Goal: Transaction & Acquisition: Purchase product/service

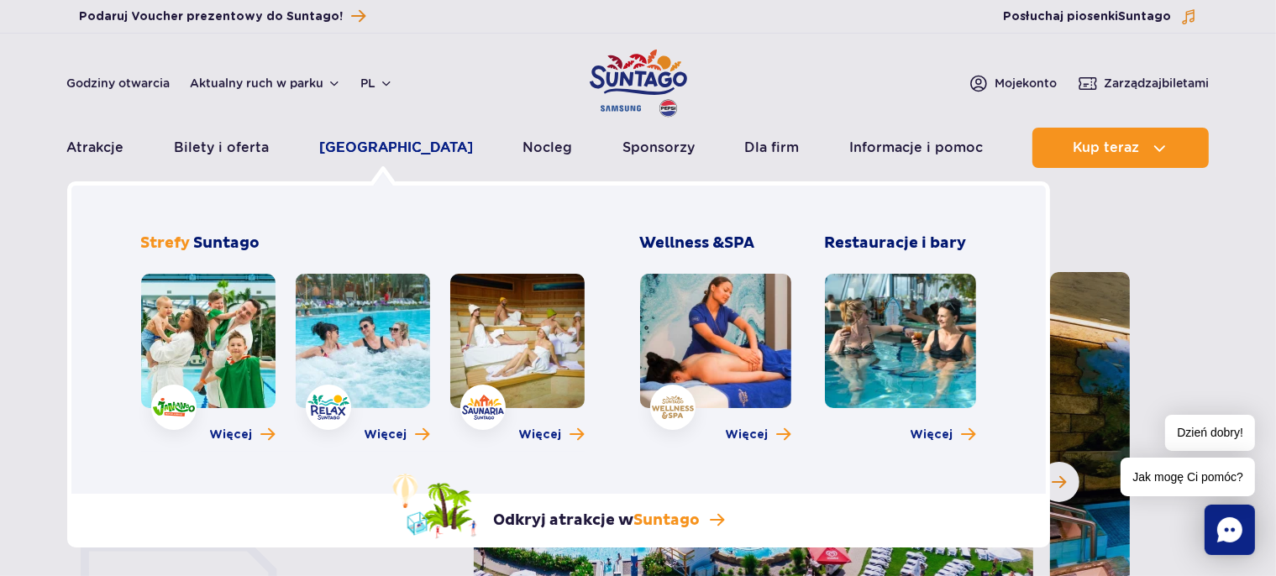
click at [375, 153] on link "[GEOGRAPHIC_DATA]" at bounding box center [396, 148] width 154 height 40
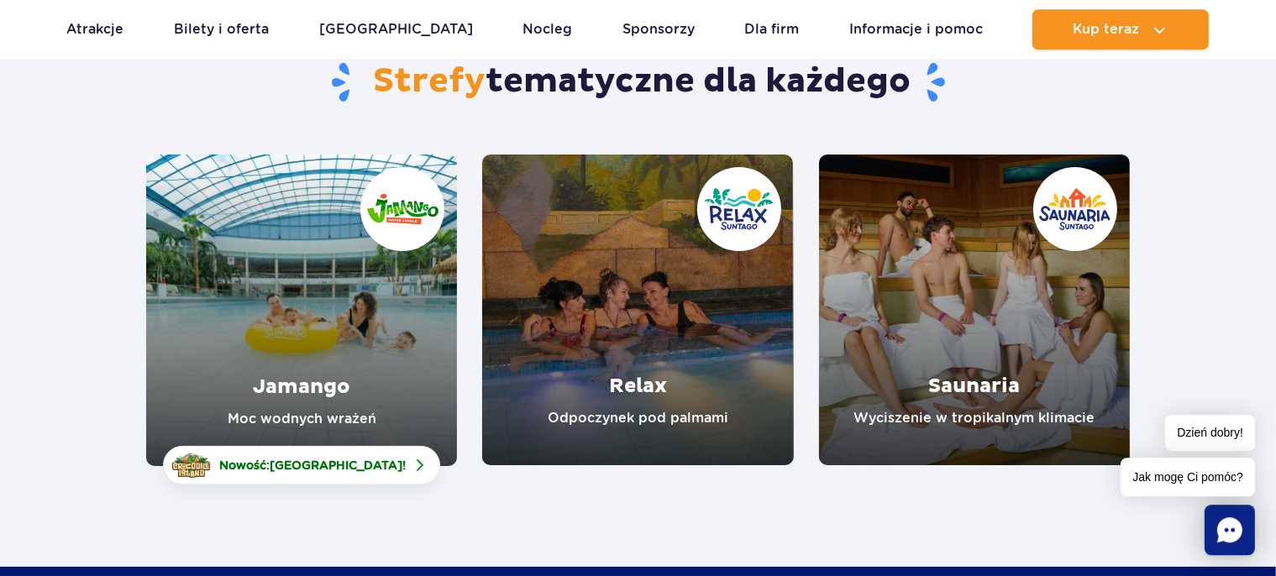
scroll to position [177, 0]
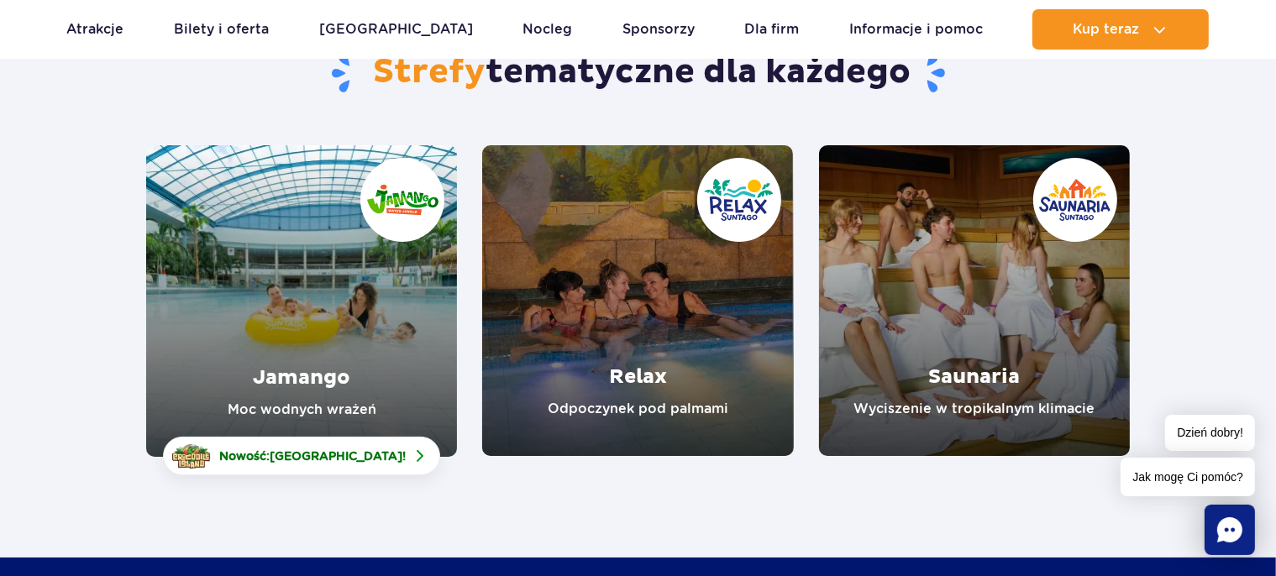
click at [674, 324] on link "Relax" at bounding box center [637, 300] width 311 height 311
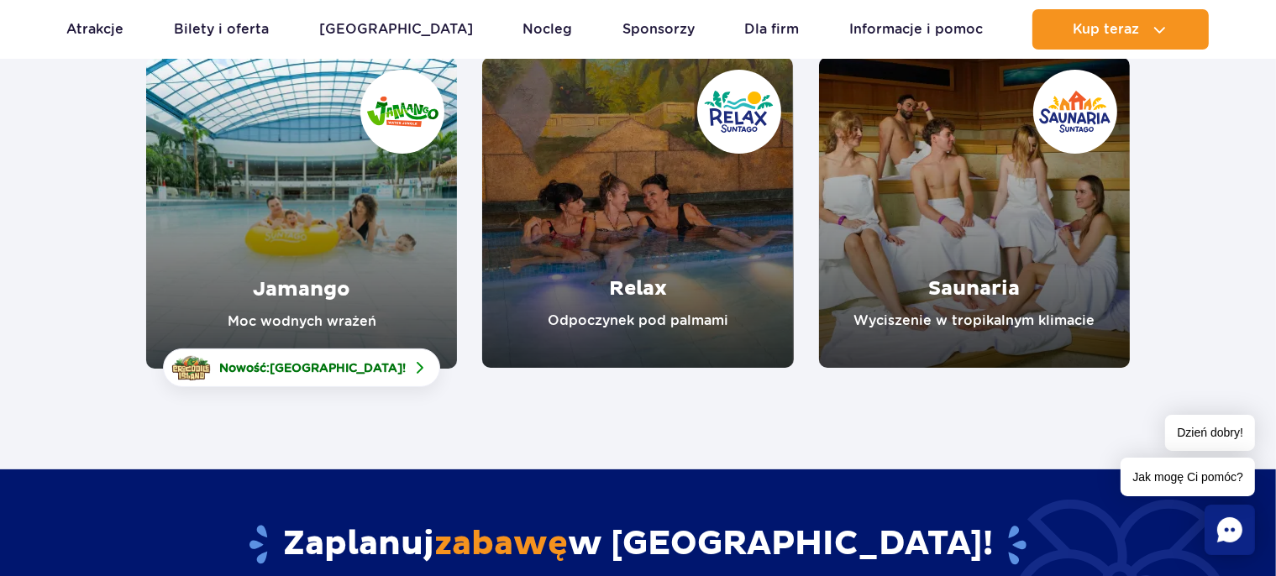
scroll to position [88, 0]
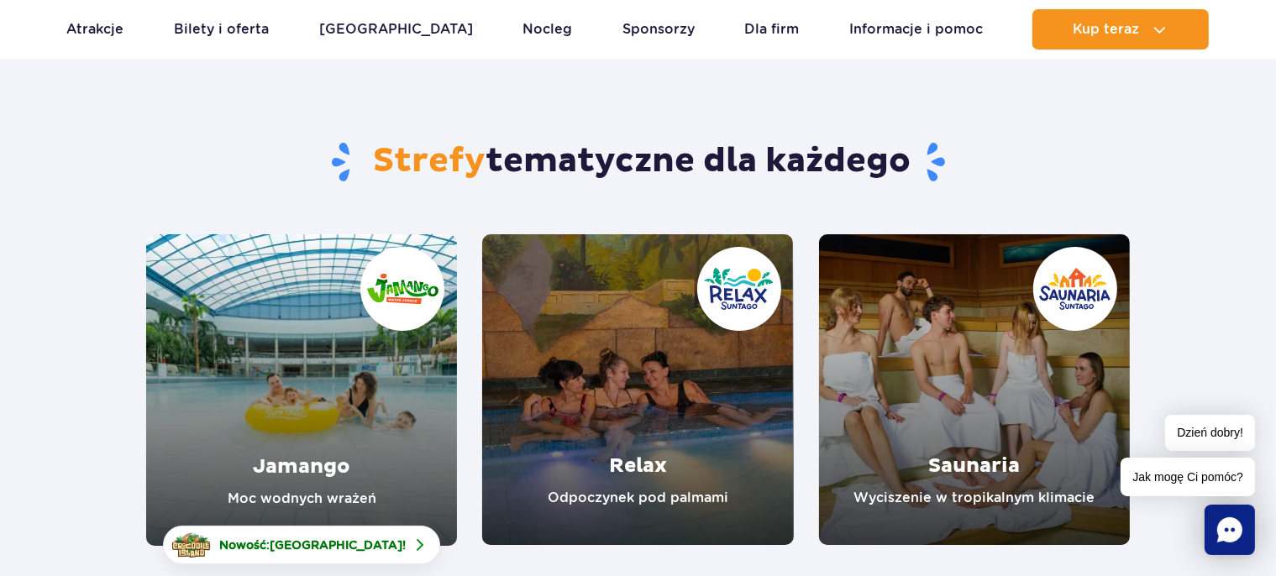
click at [326, 381] on link "Jamango" at bounding box center [301, 390] width 311 height 312
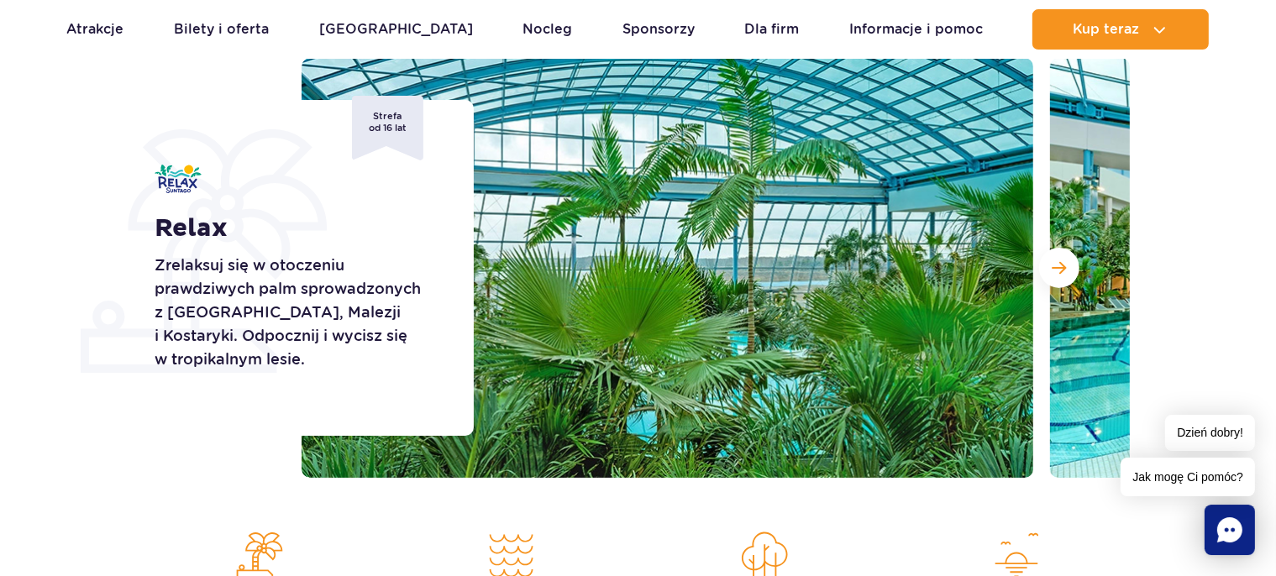
scroll to position [177, 0]
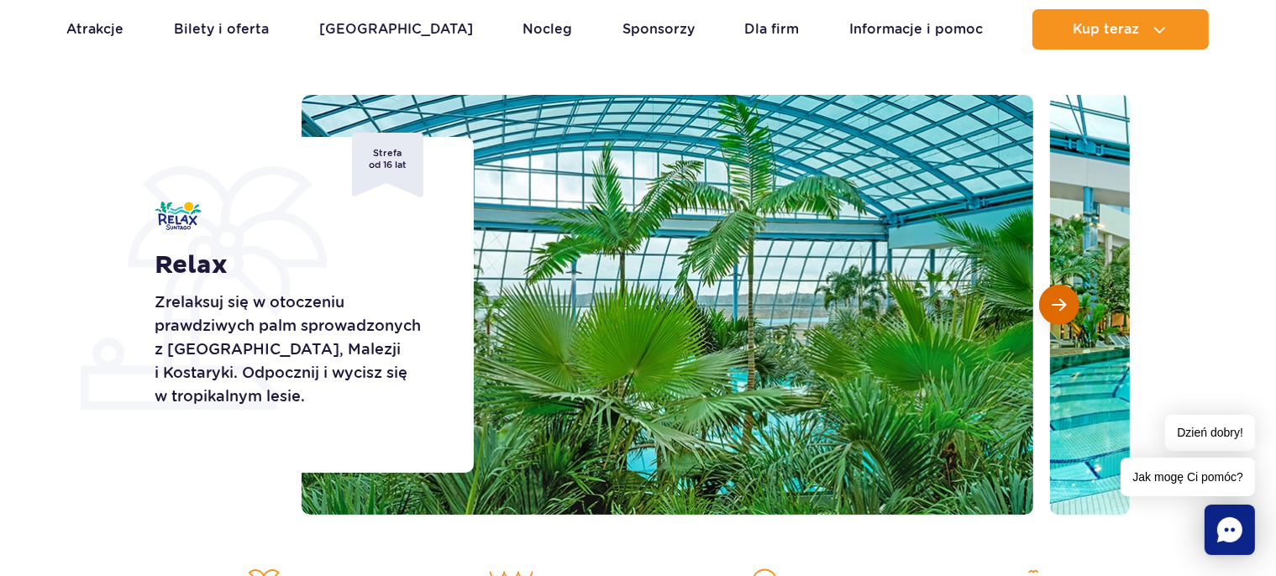
click at [1060, 315] on button "Następny slajd" at bounding box center [1059, 305] width 40 height 40
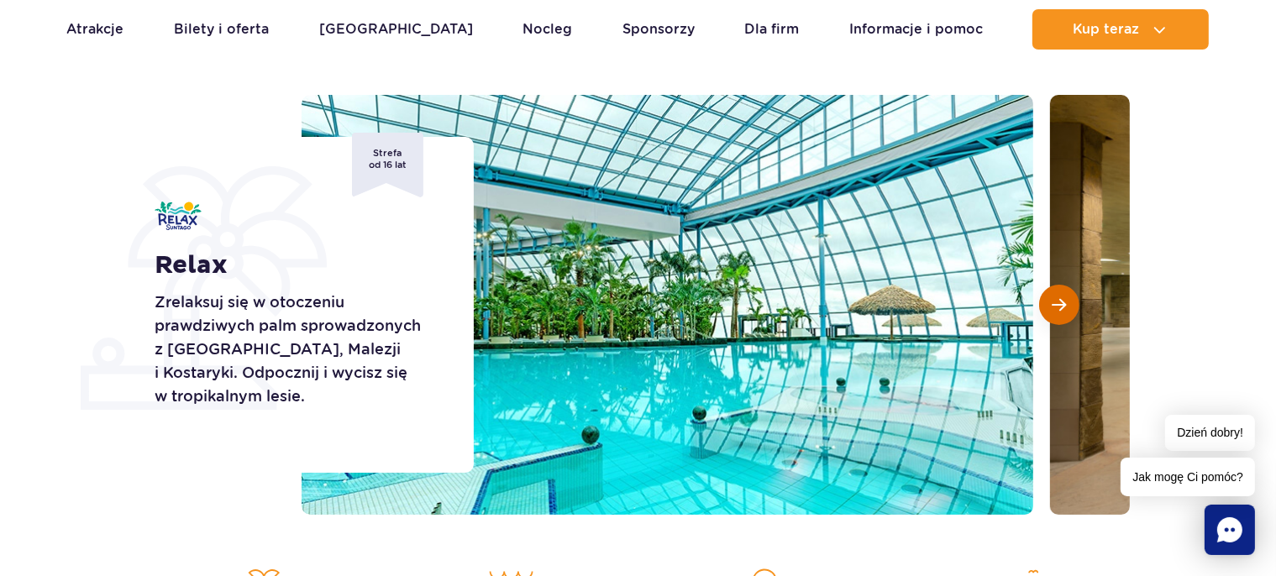
click at [1060, 315] on button "Następny slajd" at bounding box center [1059, 305] width 40 height 40
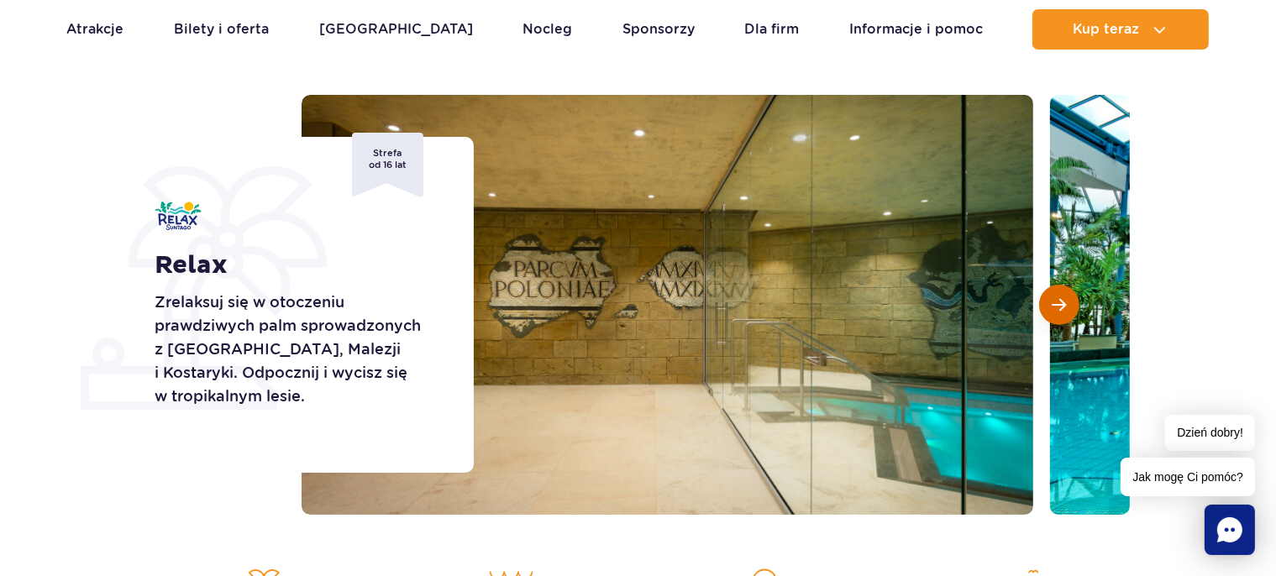
click at [1060, 315] on button "Następny slajd" at bounding box center [1059, 305] width 40 height 40
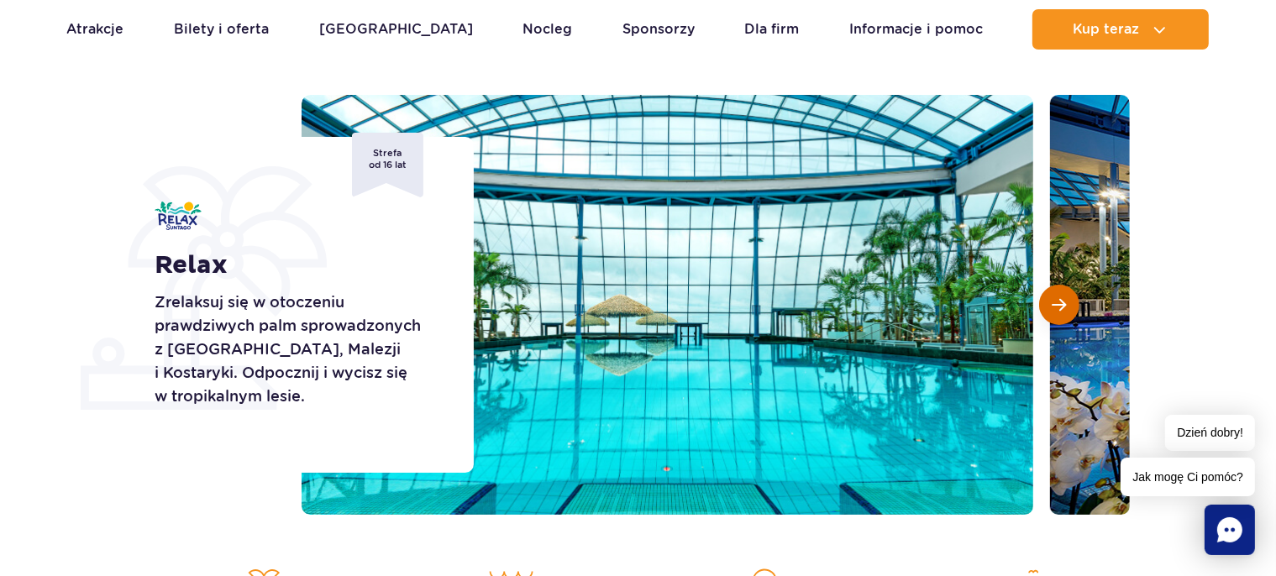
click at [1060, 315] on button "Następny slajd" at bounding box center [1059, 305] width 40 height 40
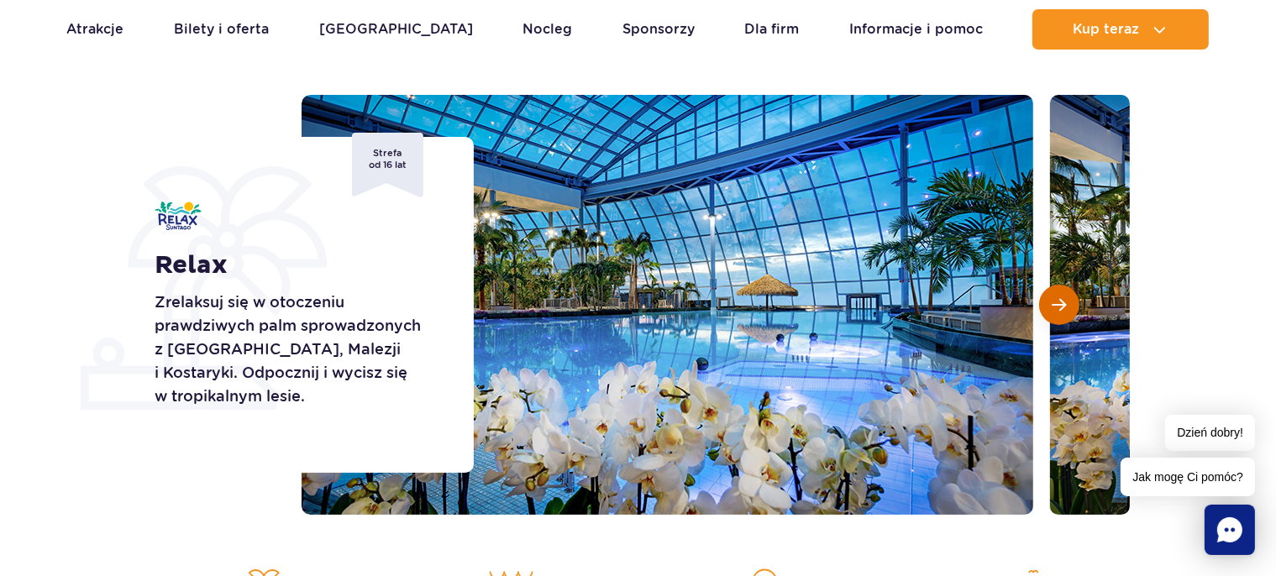
click at [1060, 315] on button "Następny slajd" at bounding box center [1059, 305] width 40 height 40
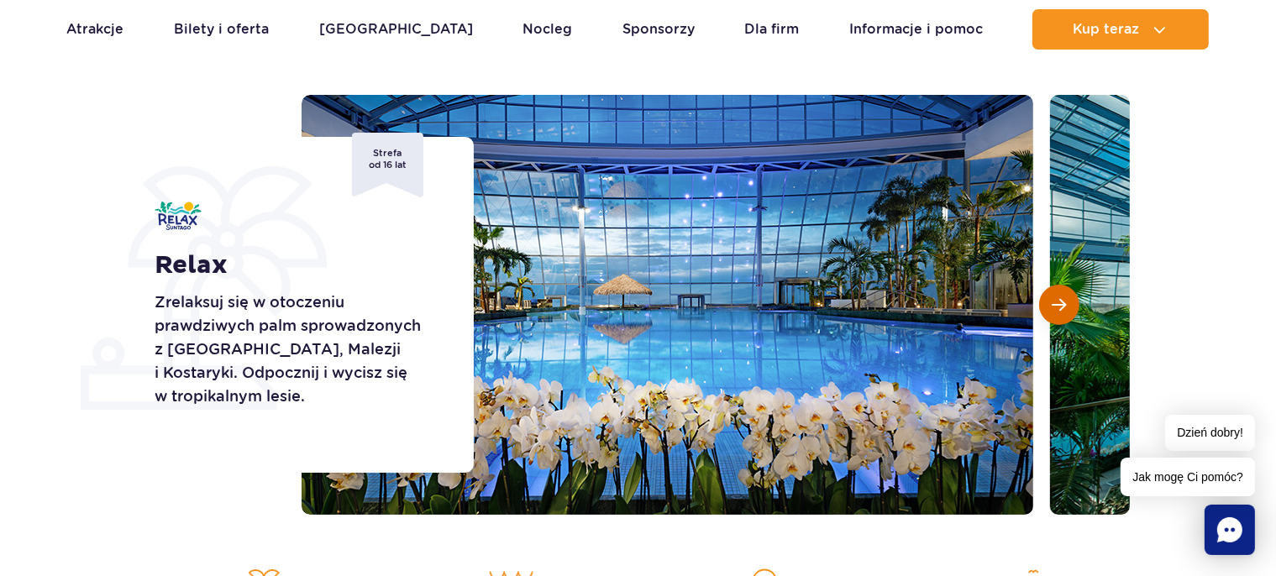
click at [1060, 315] on button "Następny slajd" at bounding box center [1059, 305] width 40 height 40
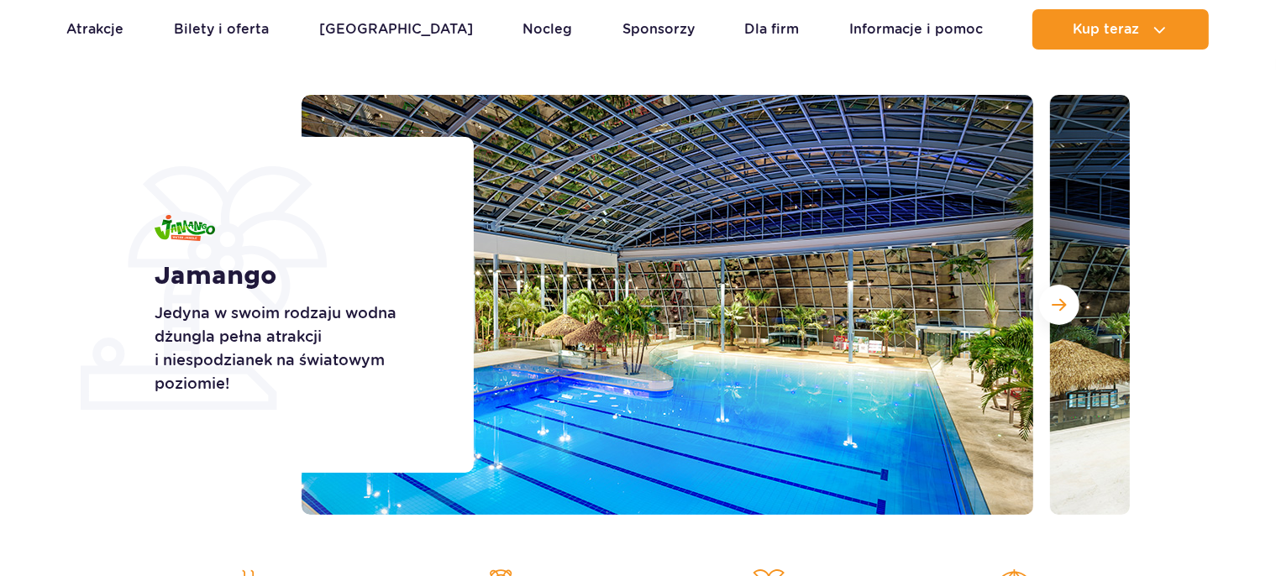
scroll to position [177, 0]
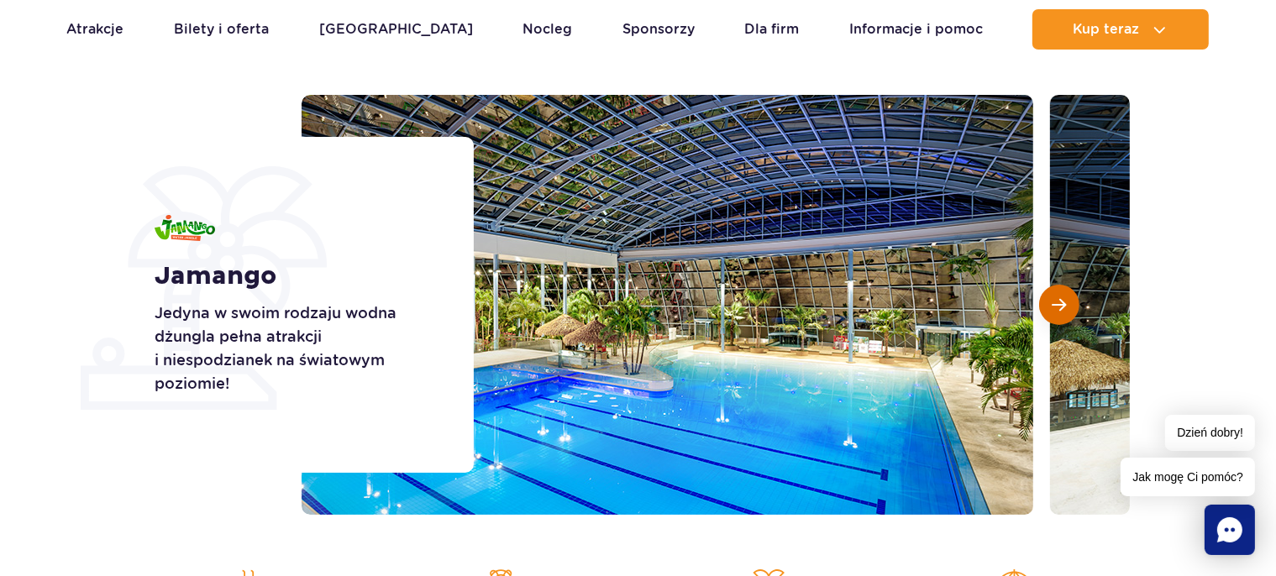
click at [1055, 308] on span "Następny slajd" at bounding box center [1060, 304] width 14 height 15
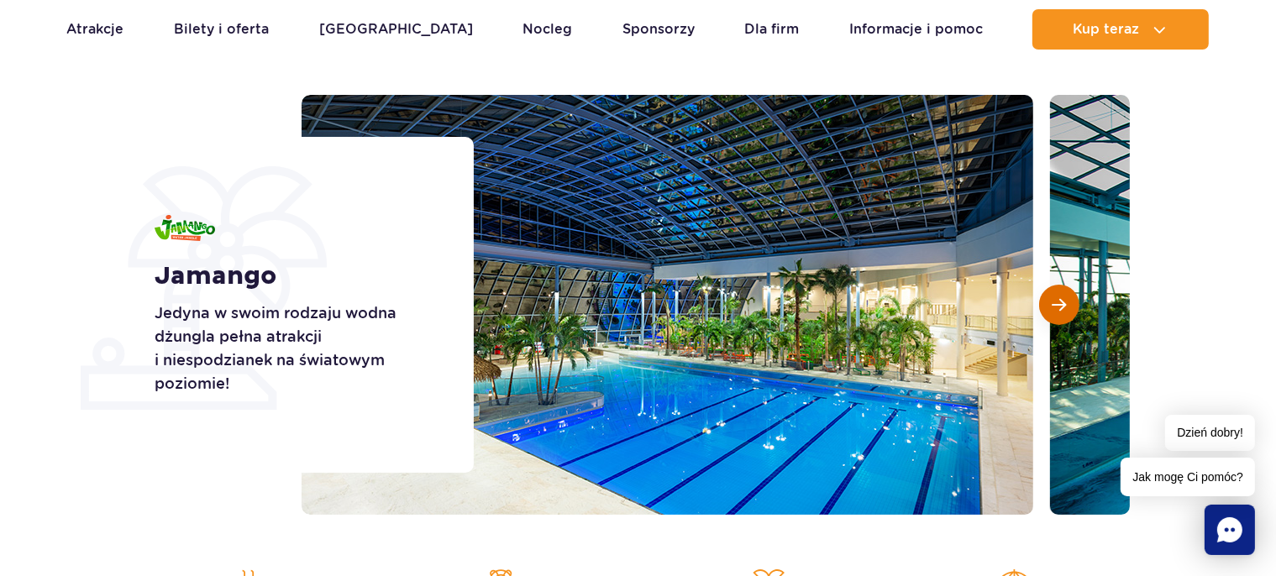
click at [1055, 308] on span "Następny slajd" at bounding box center [1060, 304] width 14 height 15
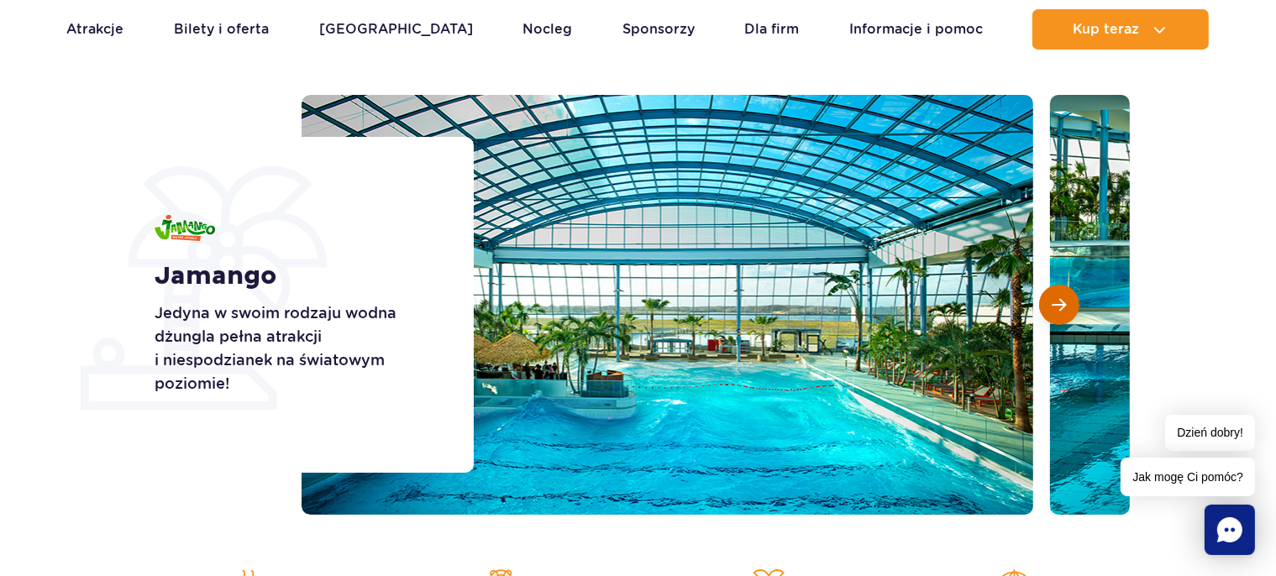
click at [1055, 308] on span "Następny slajd" at bounding box center [1060, 304] width 14 height 15
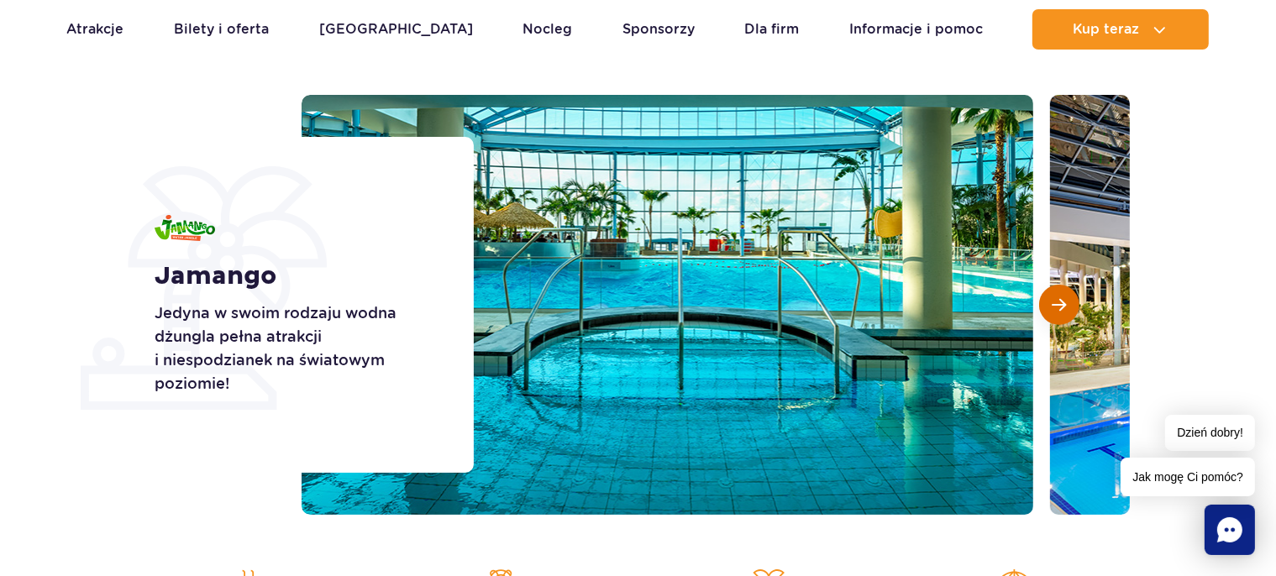
click at [1055, 308] on span "Następny slajd" at bounding box center [1060, 304] width 14 height 15
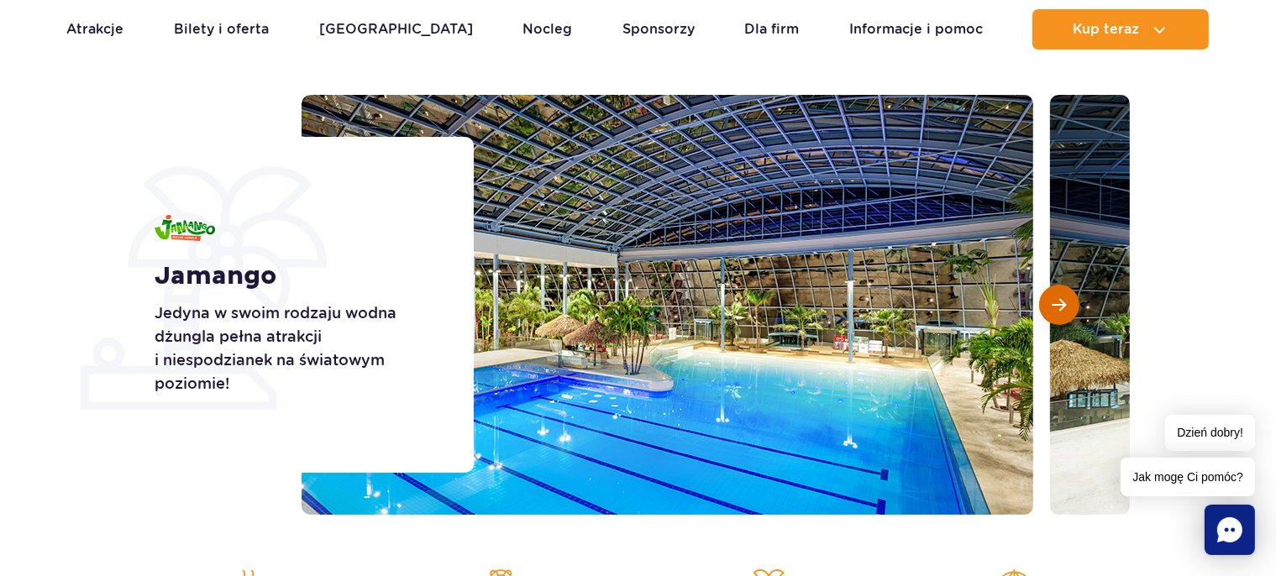
click at [1055, 308] on span "Następny slajd" at bounding box center [1060, 304] width 14 height 15
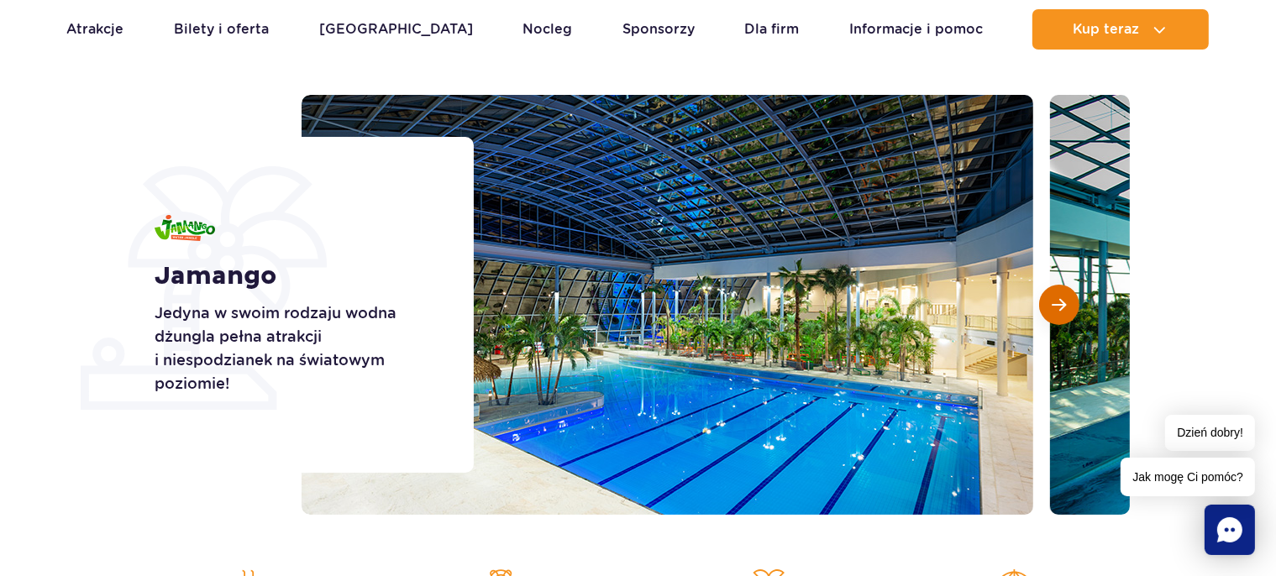
click at [1055, 308] on span "Następny slajd" at bounding box center [1060, 304] width 14 height 15
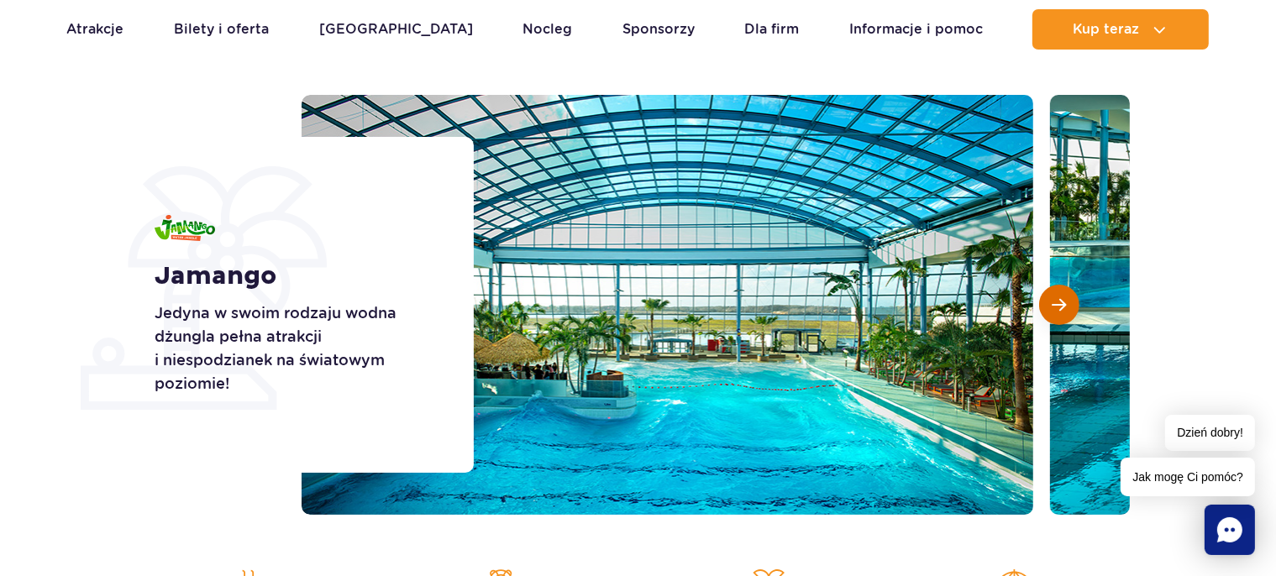
click at [1055, 308] on span "Następny slajd" at bounding box center [1060, 304] width 14 height 15
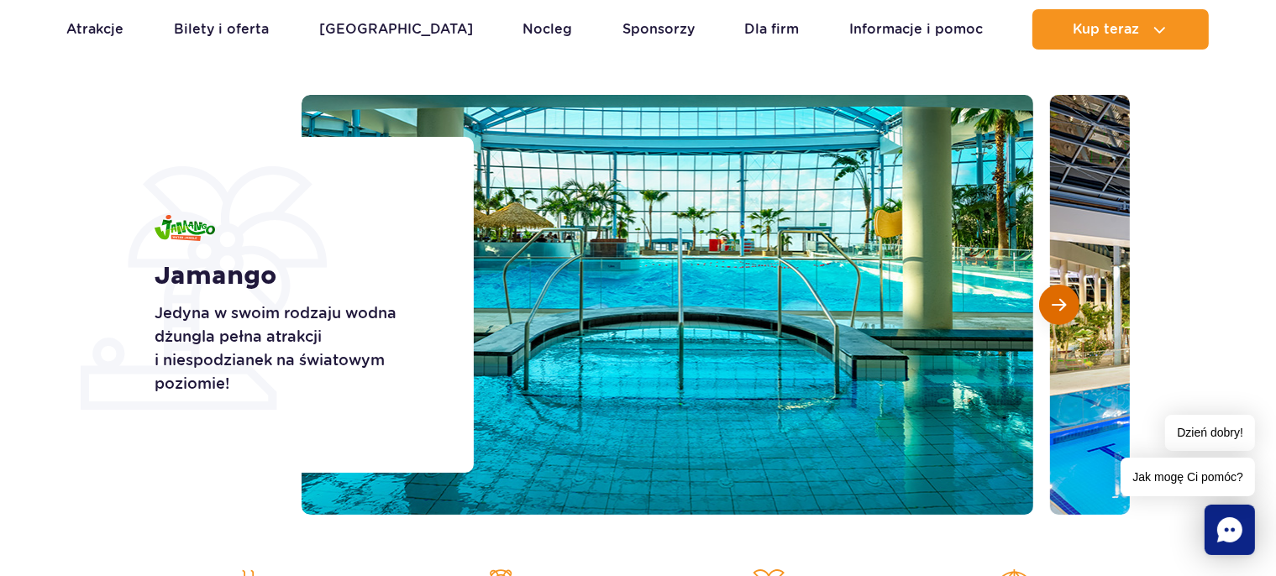
click at [1055, 308] on span "Następny slajd" at bounding box center [1060, 304] width 14 height 15
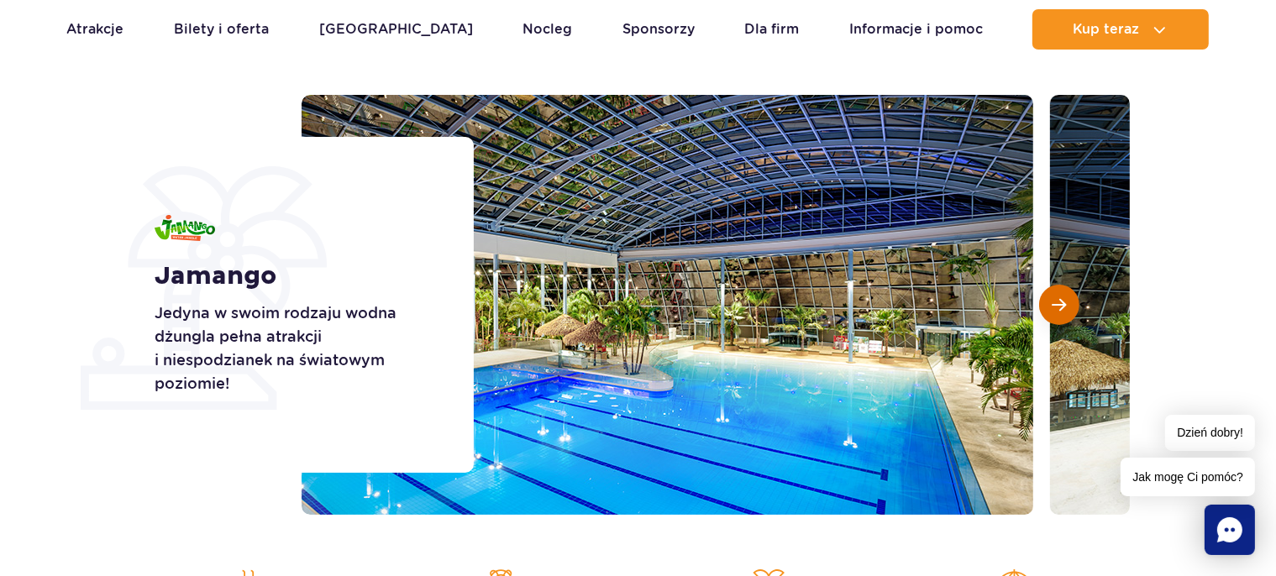
click at [1055, 308] on span "Następny slajd" at bounding box center [1060, 304] width 14 height 15
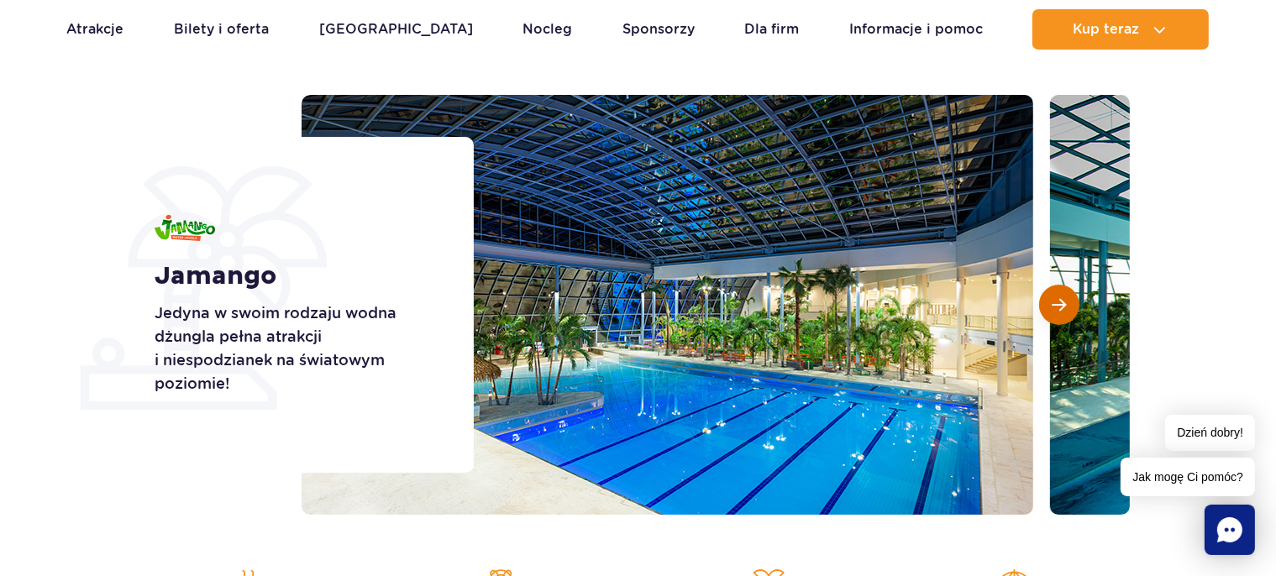
click at [1055, 308] on span "Następny slajd" at bounding box center [1060, 304] width 14 height 15
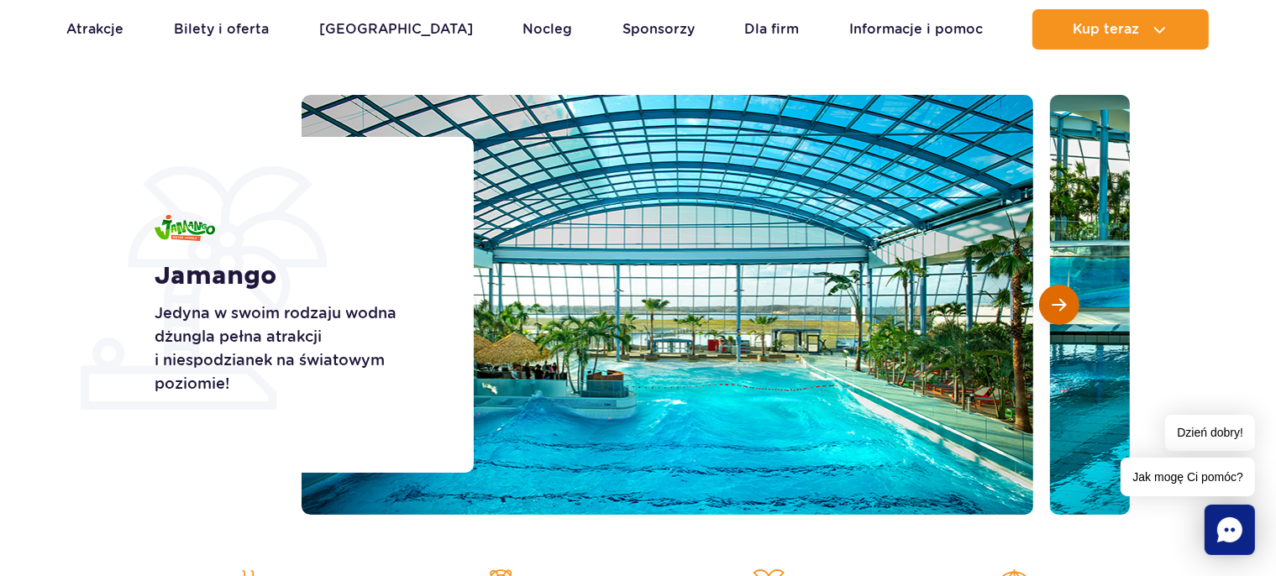
click at [1055, 308] on span "Następny slajd" at bounding box center [1060, 304] width 14 height 15
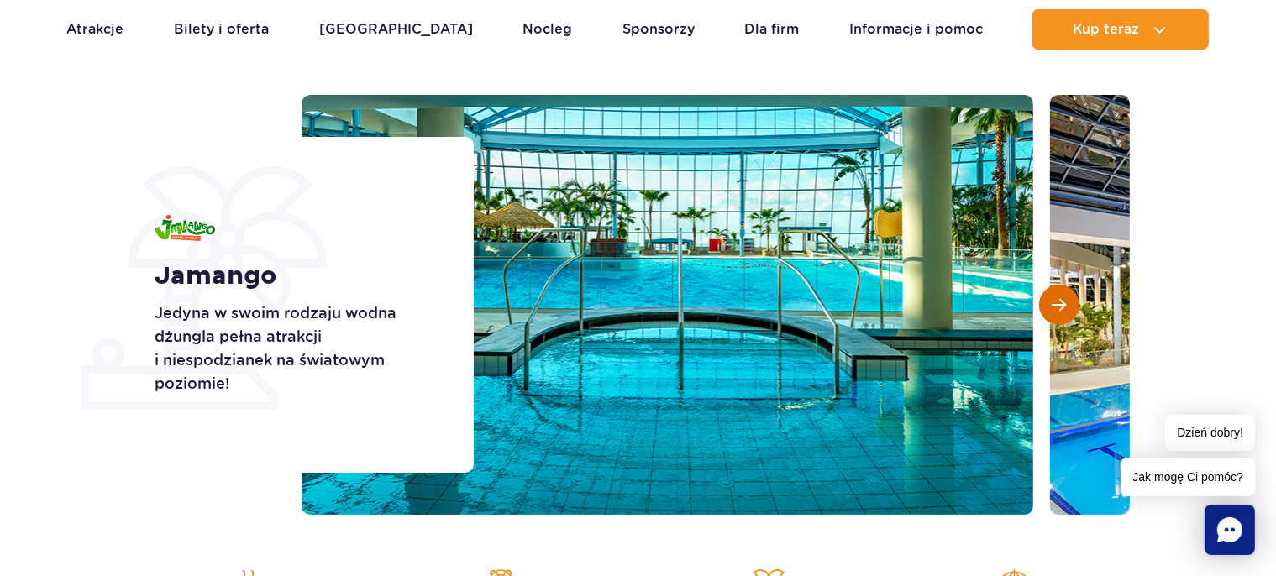
click at [1055, 308] on span "Następny slajd" at bounding box center [1060, 304] width 14 height 15
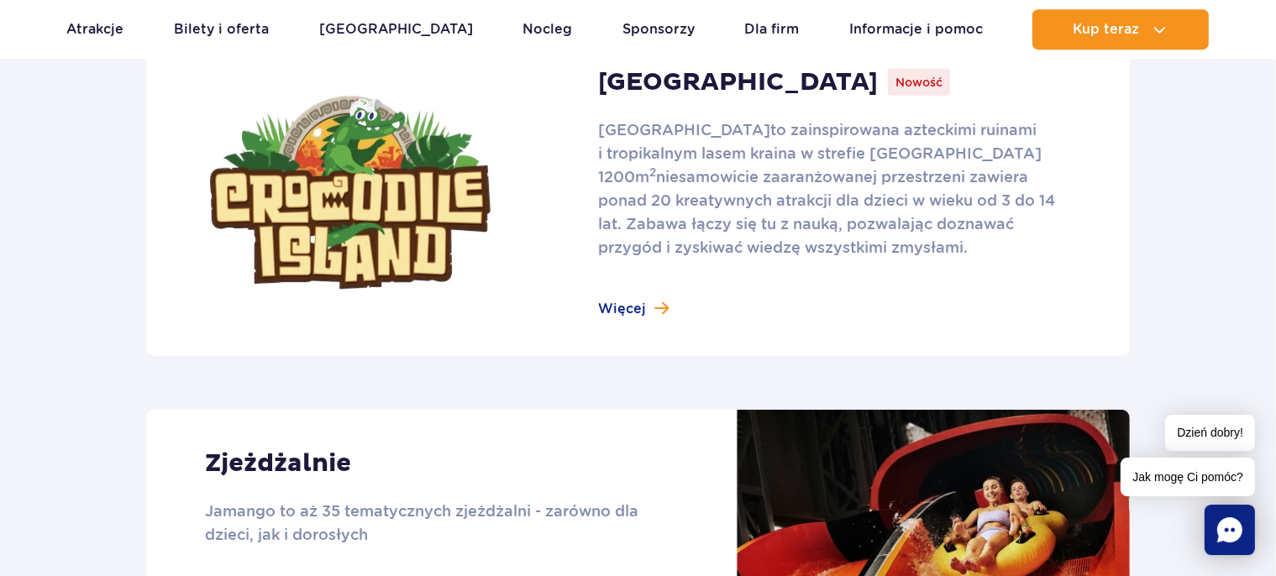
scroll to position [1153, 0]
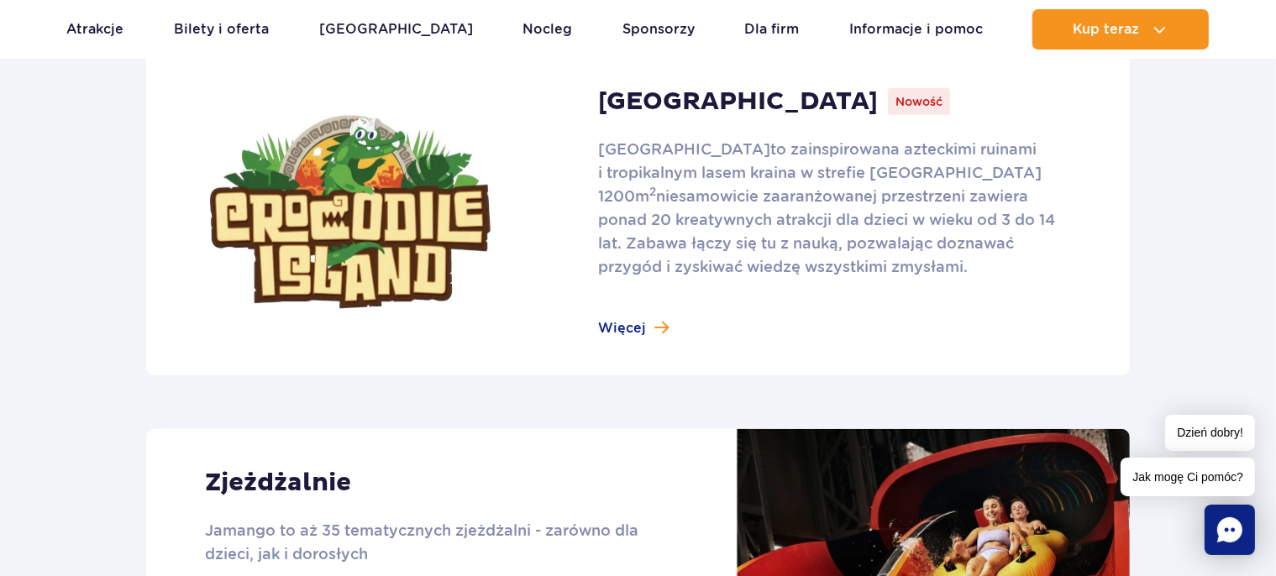
click at [602, 330] on link at bounding box center [638, 212] width 984 height 327
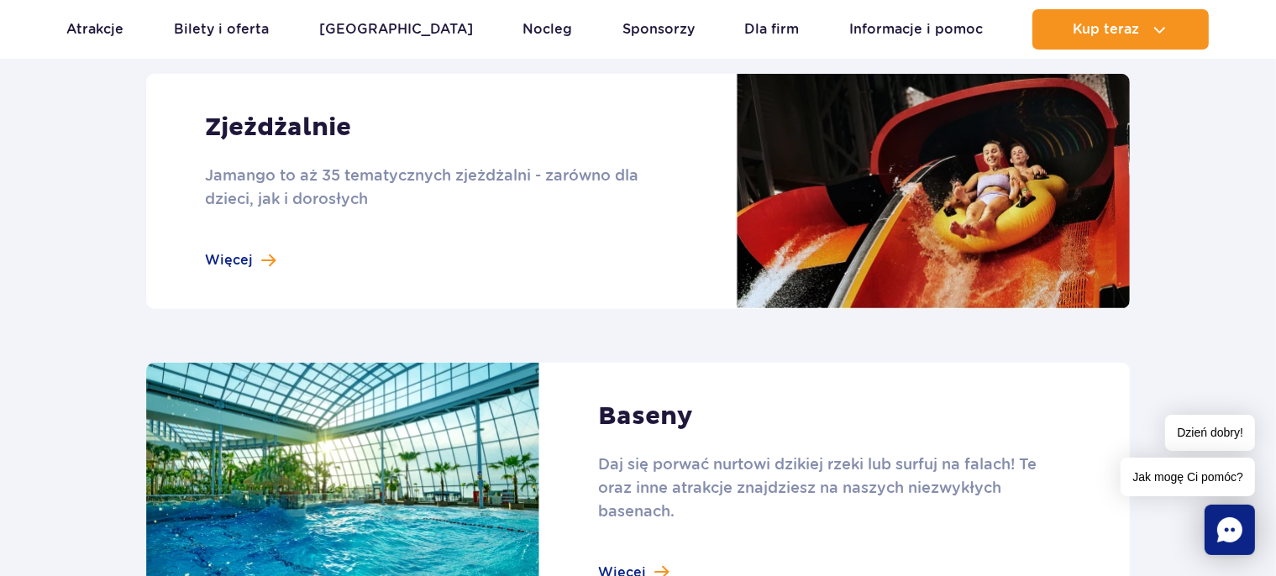
scroll to position [1419, 0]
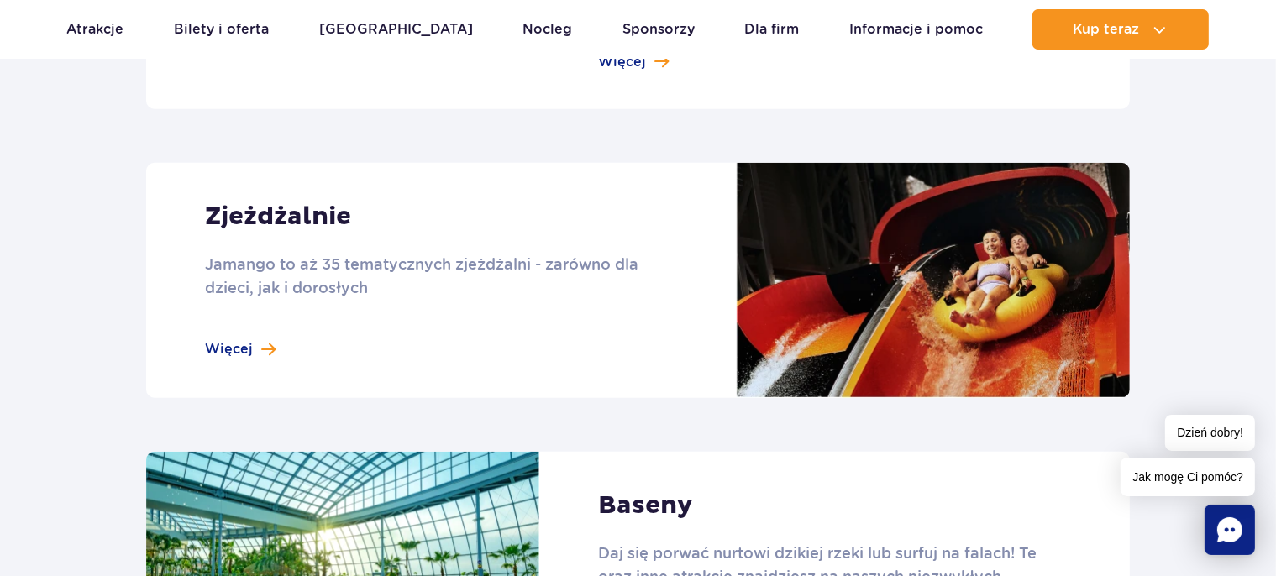
click at [257, 341] on link at bounding box center [638, 280] width 984 height 235
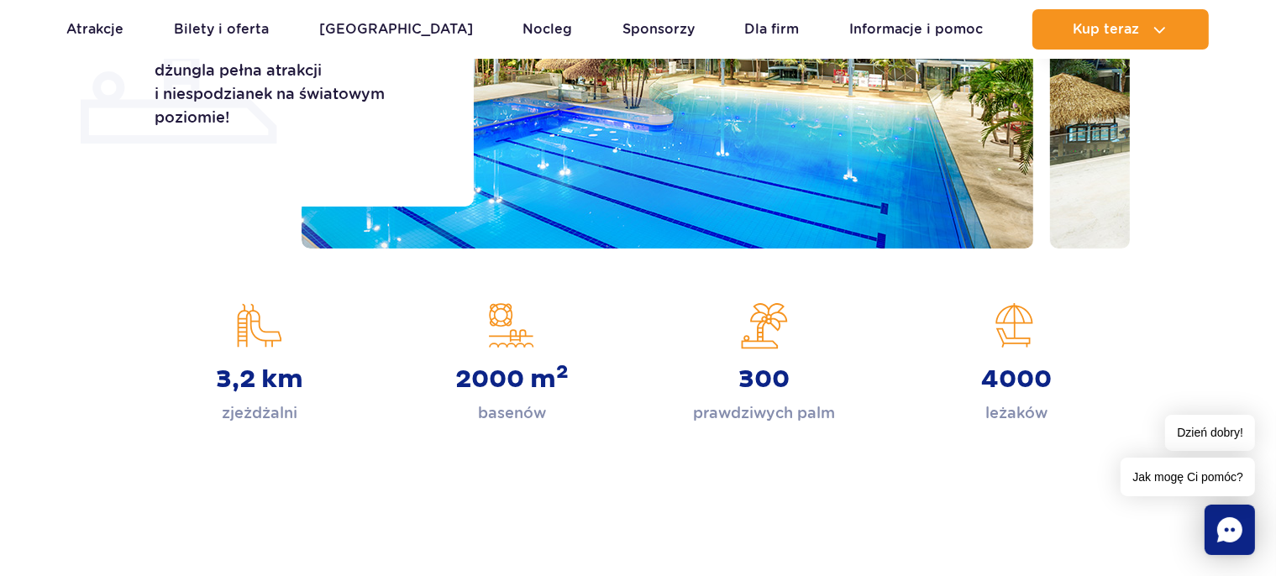
scroll to position [0, 0]
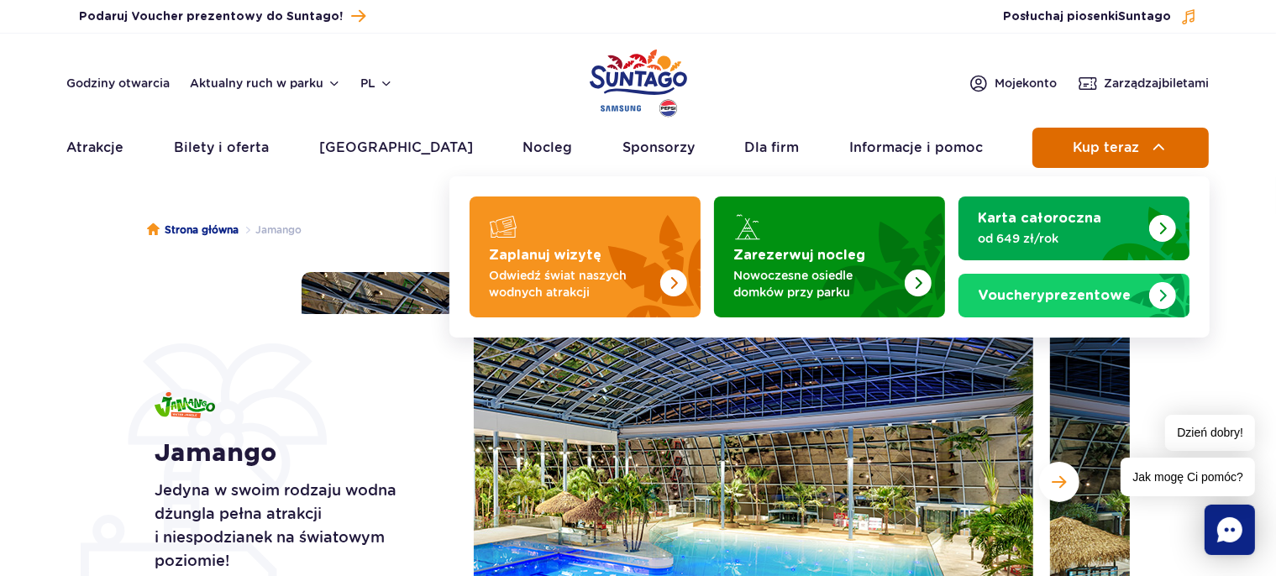
click at [1080, 150] on span "Kup teraz" at bounding box center [1106, 147] width 66 height 15
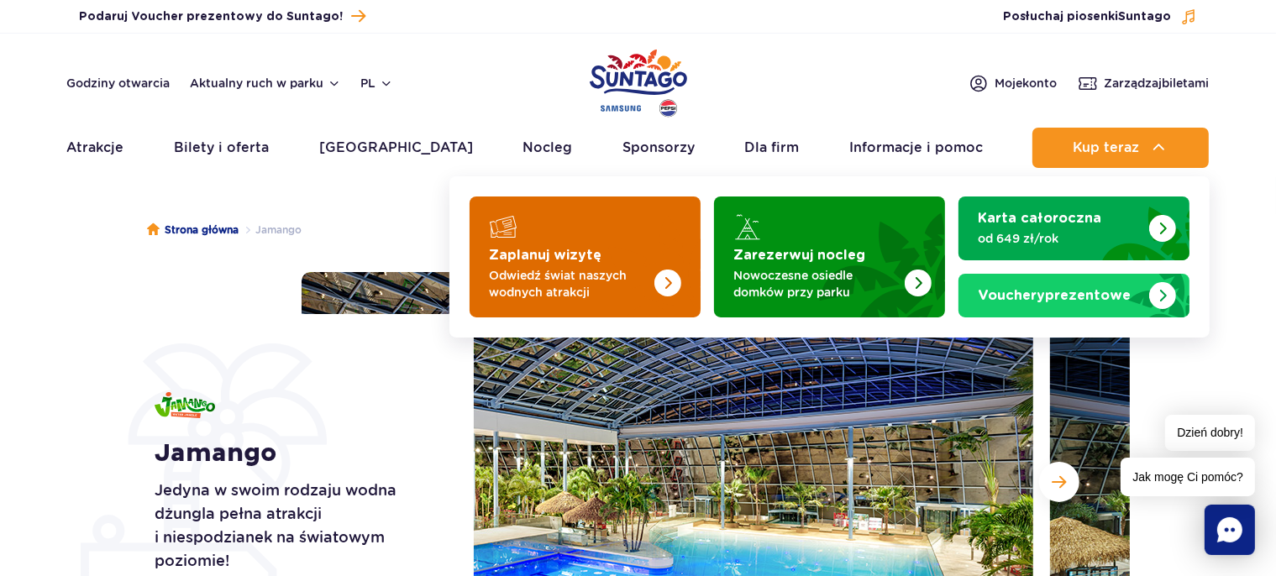
click at [587, 274] on p "Odwiedź świat naszych wodnych atrakcji" at bounding box center [572, 284] width 164 height 34
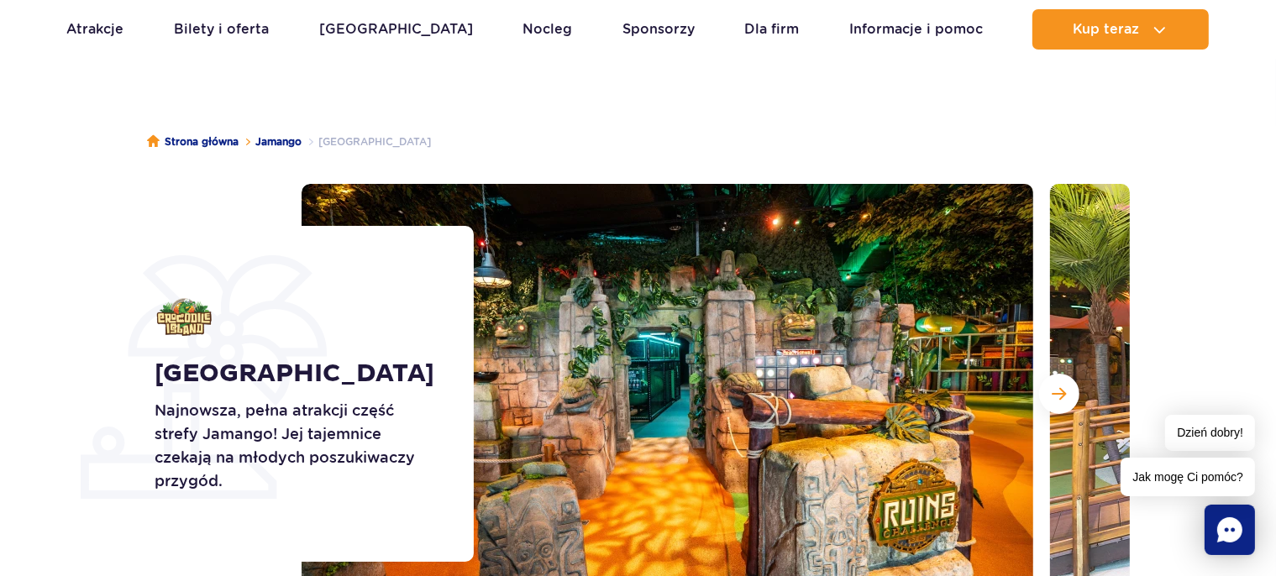
scroll to position [177, 0]
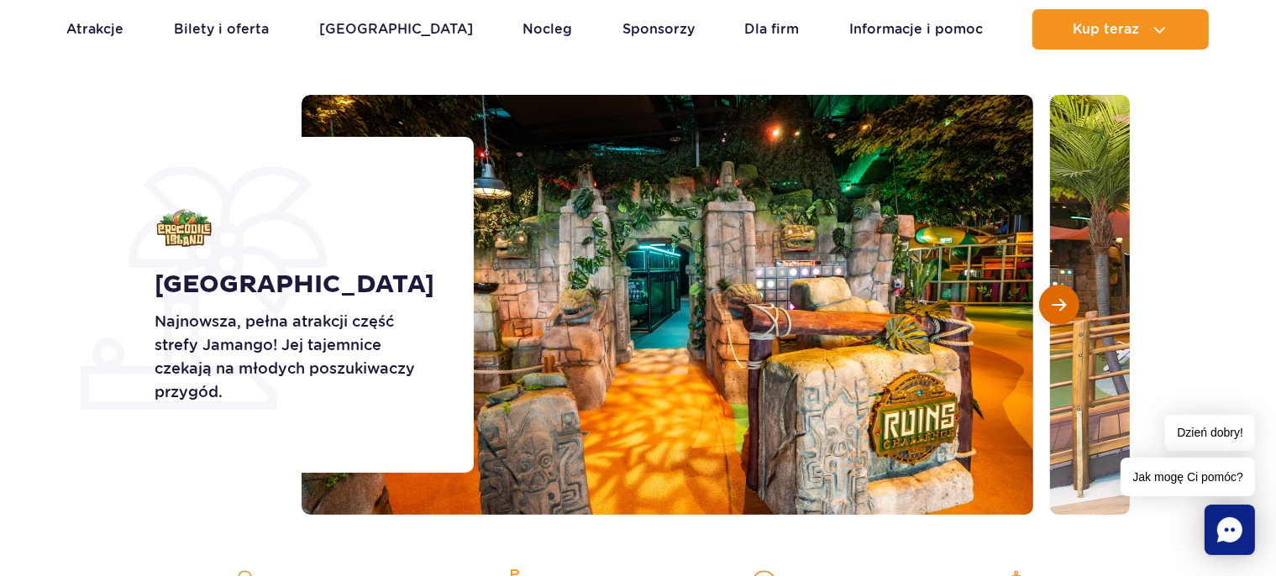
click at [1056, 297] on span "Następny slajd" at bounding box center [1060, 304] width 14 height 15
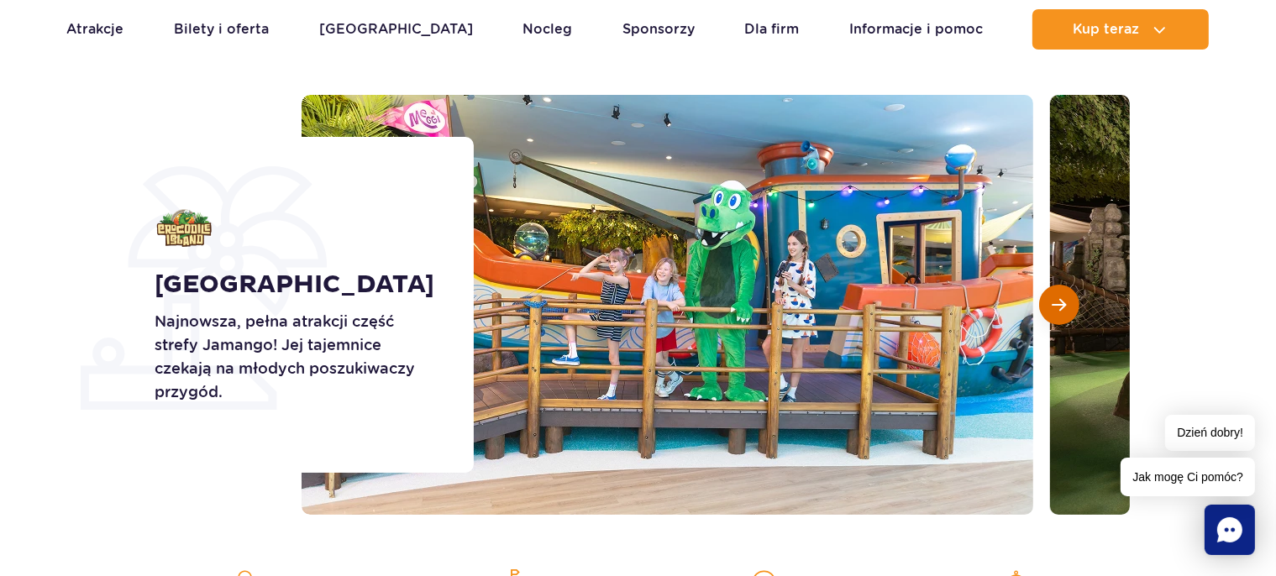
click at [1056, 297] on span "Następny slajd" at bounding box center [1060, 304] width 14 height 15
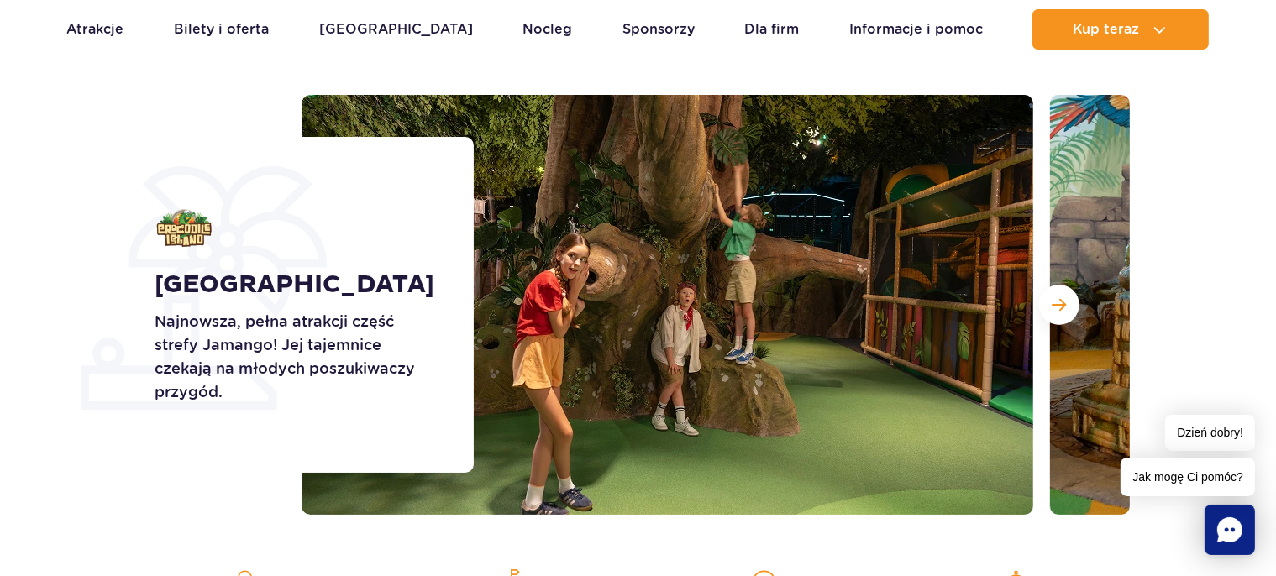
click at [444, 193] on div "Crocodile Island Najnowsza, pełna atrakcji część strefy Jamango! Jej tajemnice …" at bounding box center [304, 305] width 340 height 336
click at [1060, 292] on button "Następny slajd" at bounding box center [1059, 305] width 40 height 40
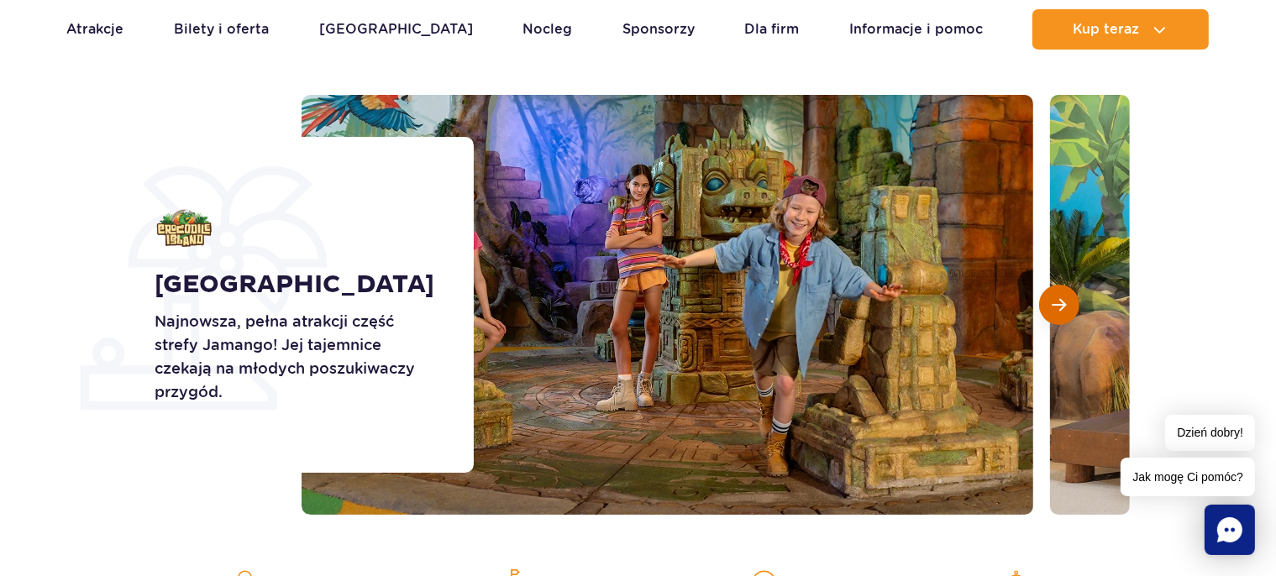
click at [1060, 292] on button "Następny slajd" at bounding box center [1059, 305] width 40 height 40
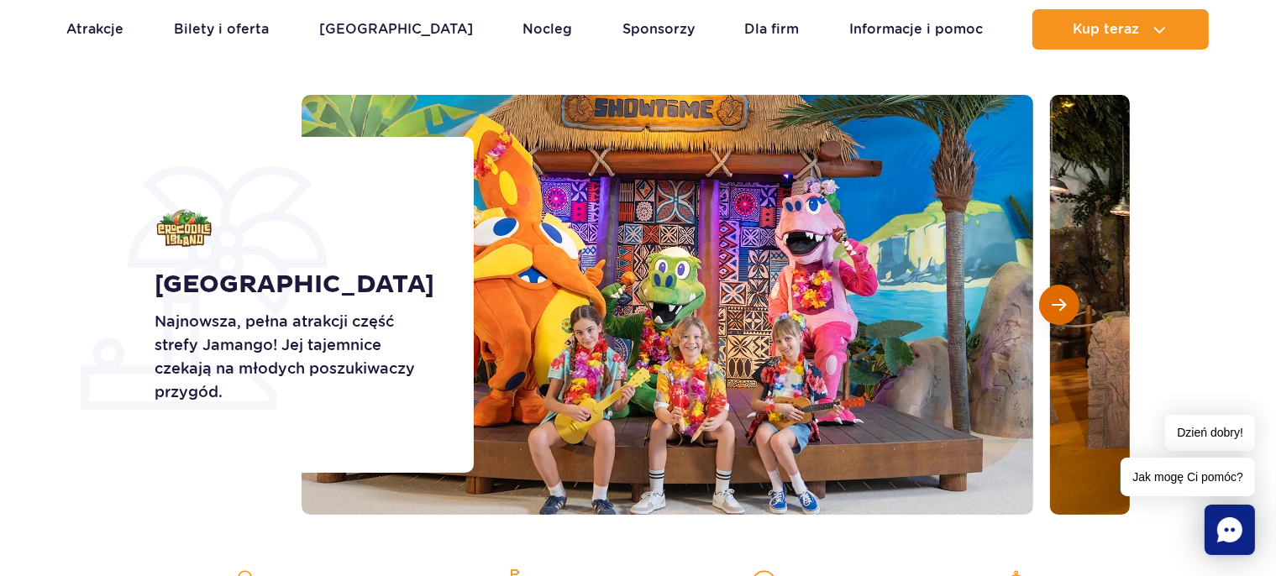
click at [1060, 292] on button "Następny slajd" at bounding box center [1059, 305] width 40 height 40
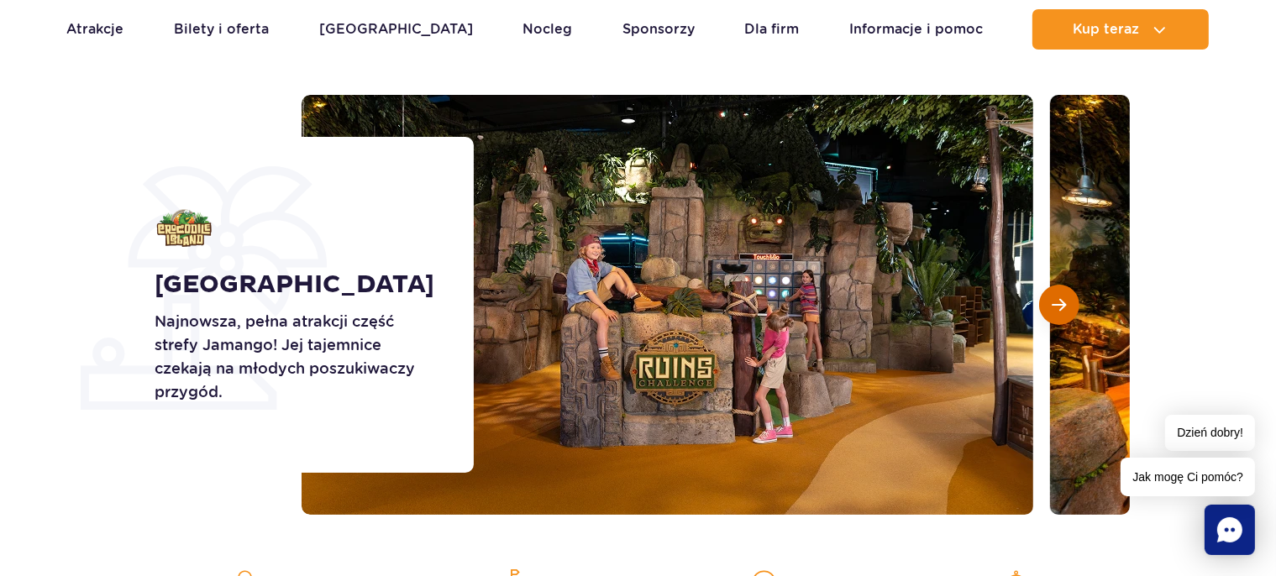
click at [1060, 292] on button "Następny slajd" at bounding box center [1059, 305] width 40 height 40
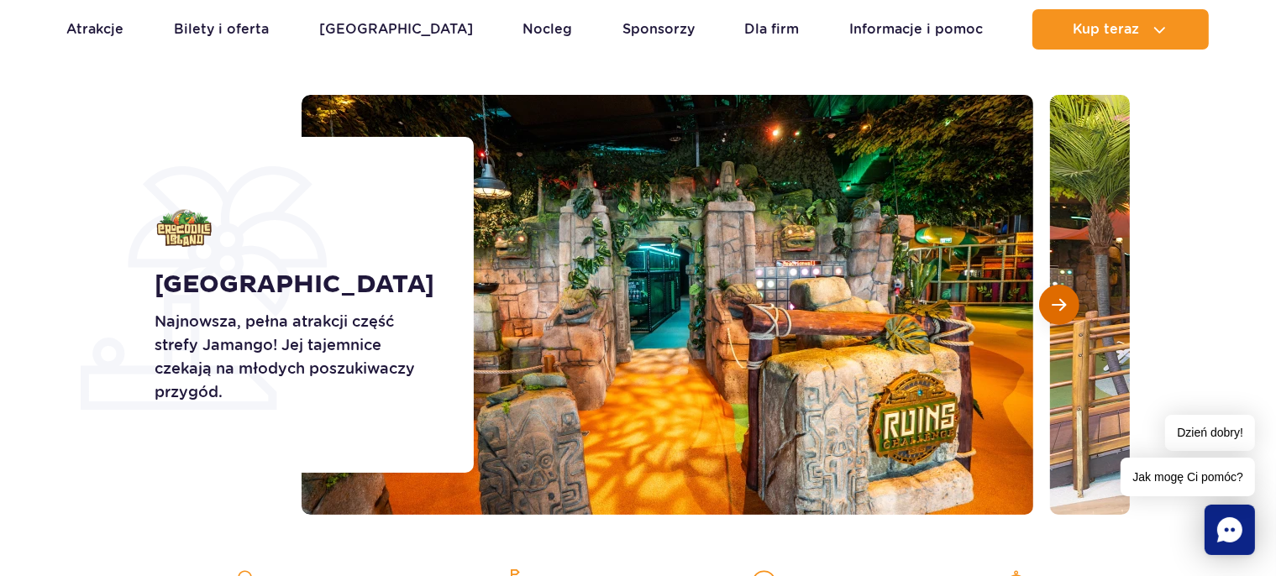
scroll to position [532, 0]
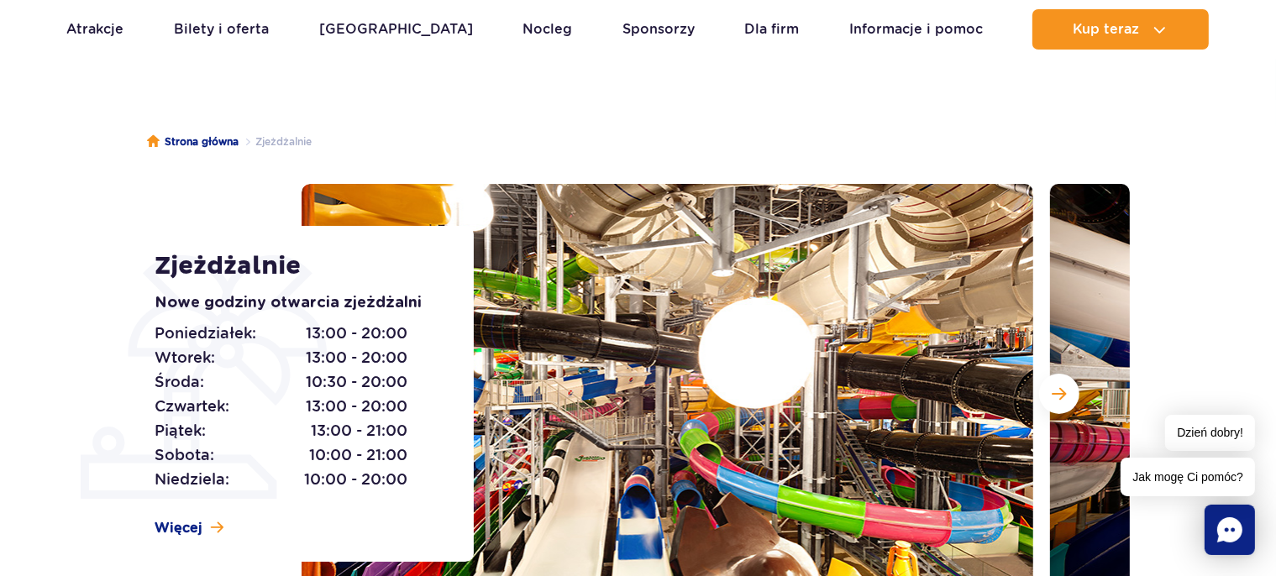
scroll to position [177, 0]
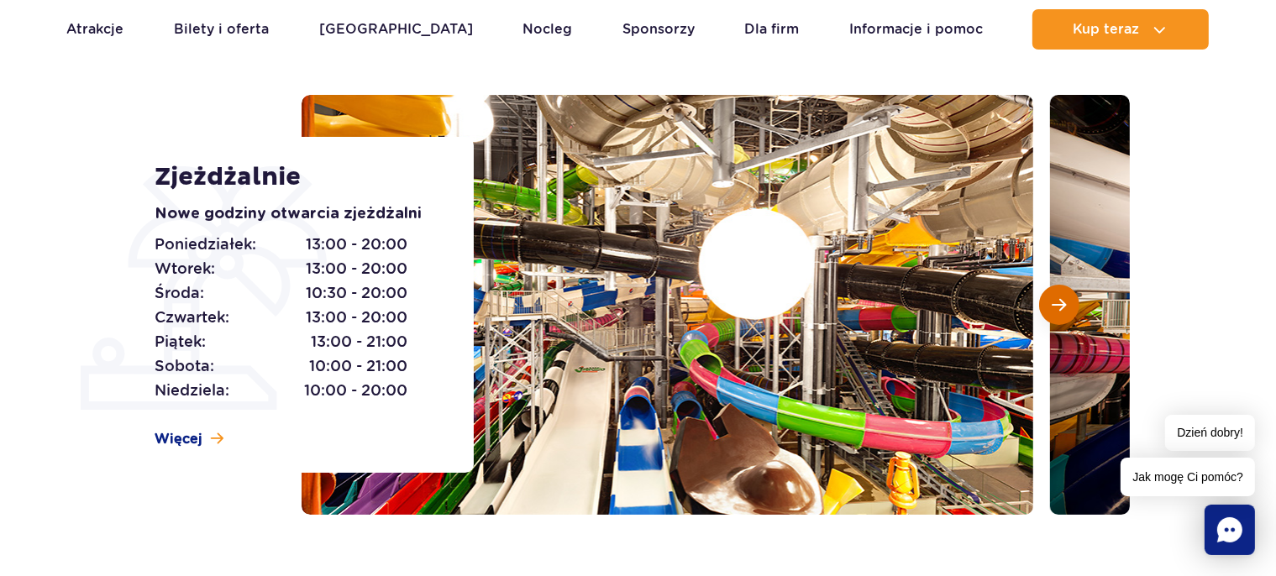
click at [1070, 308] on button "Następny slajd" at bounding box center [1059, 305] width 40 height 40
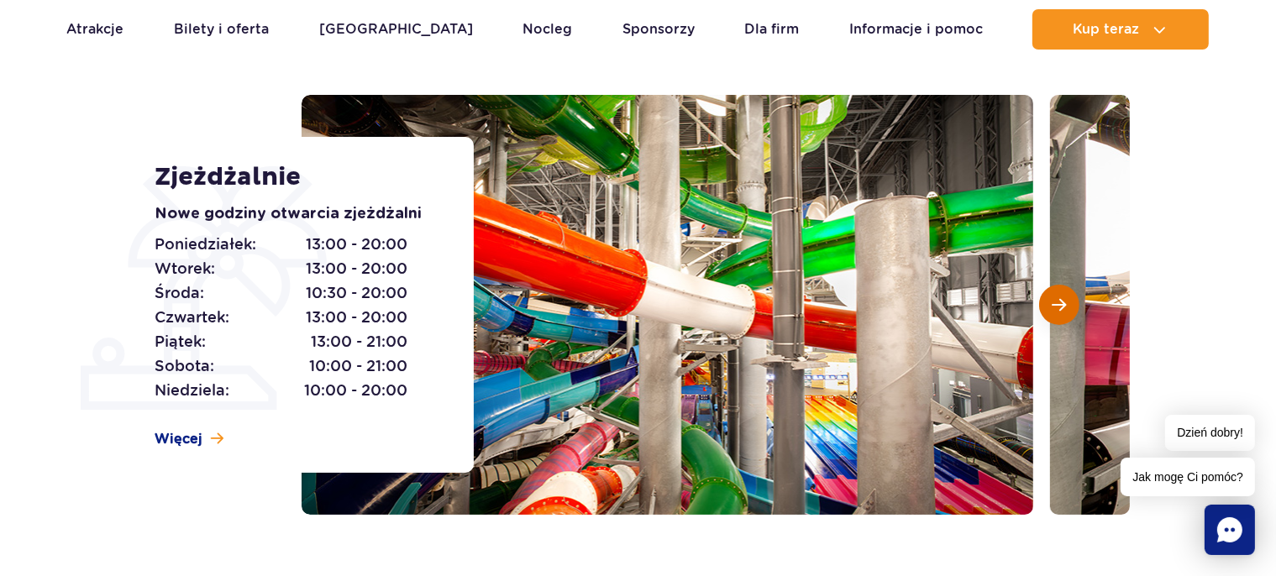
click at [1070, 308] on button "Następny slajd" at bounding box center [1059, 305] width 40 height 40
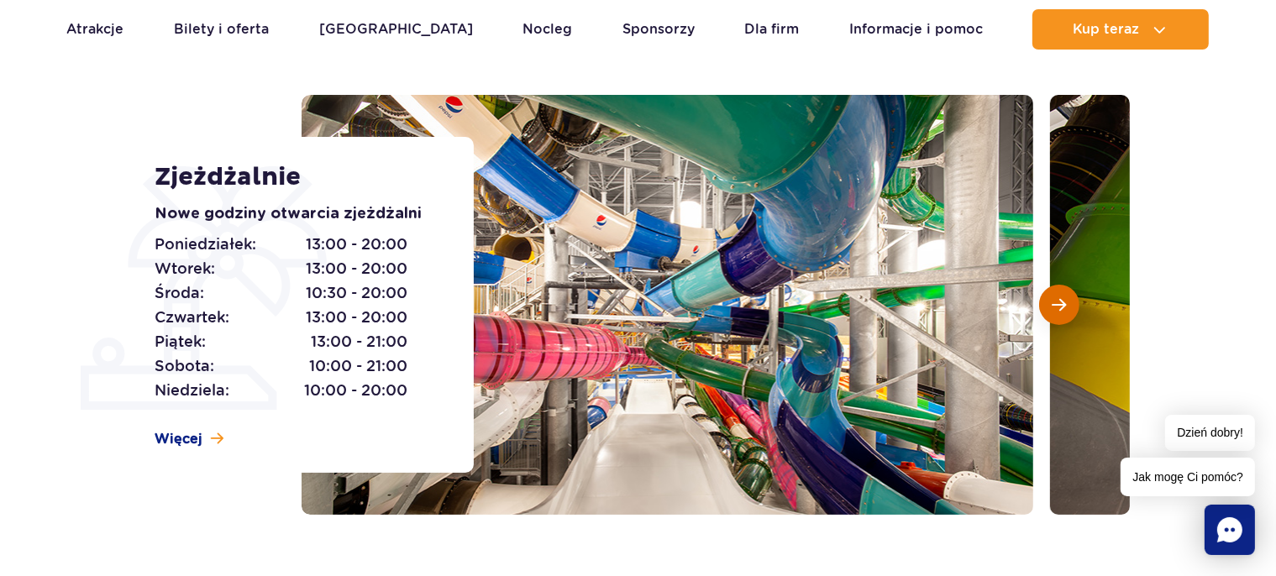
click at [1070, 308] on button "Następny slajd" at bounding box center [1059, 305] width 40 height 40
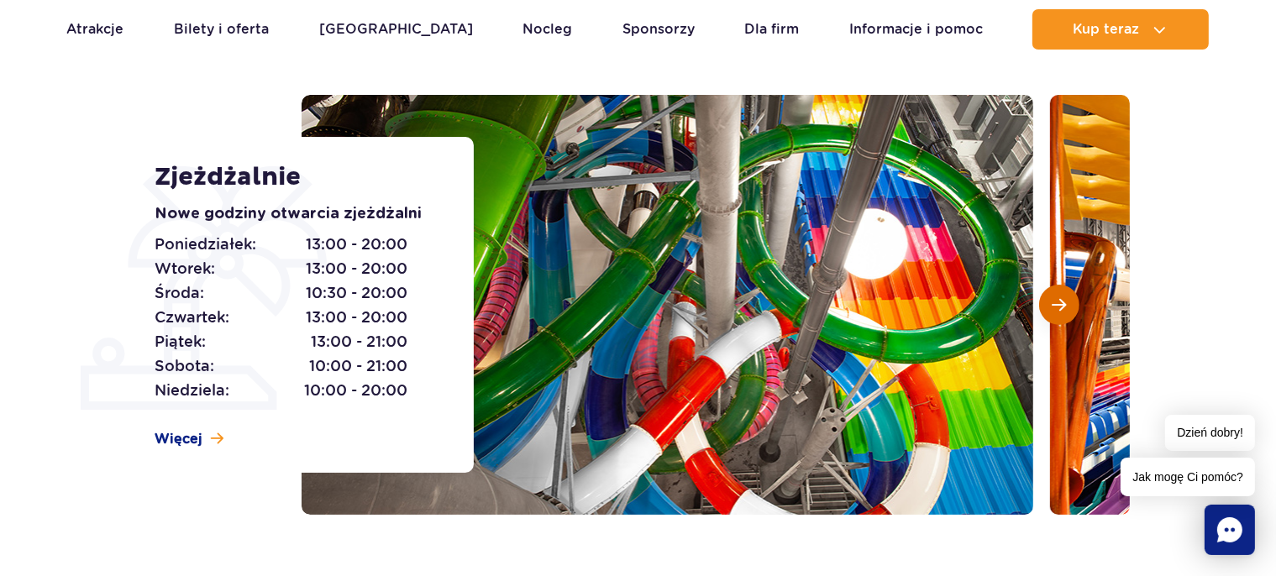
click at [1070, 308] on button "Następny slajd" at bounding box center [1059, 305] width 40 height 40
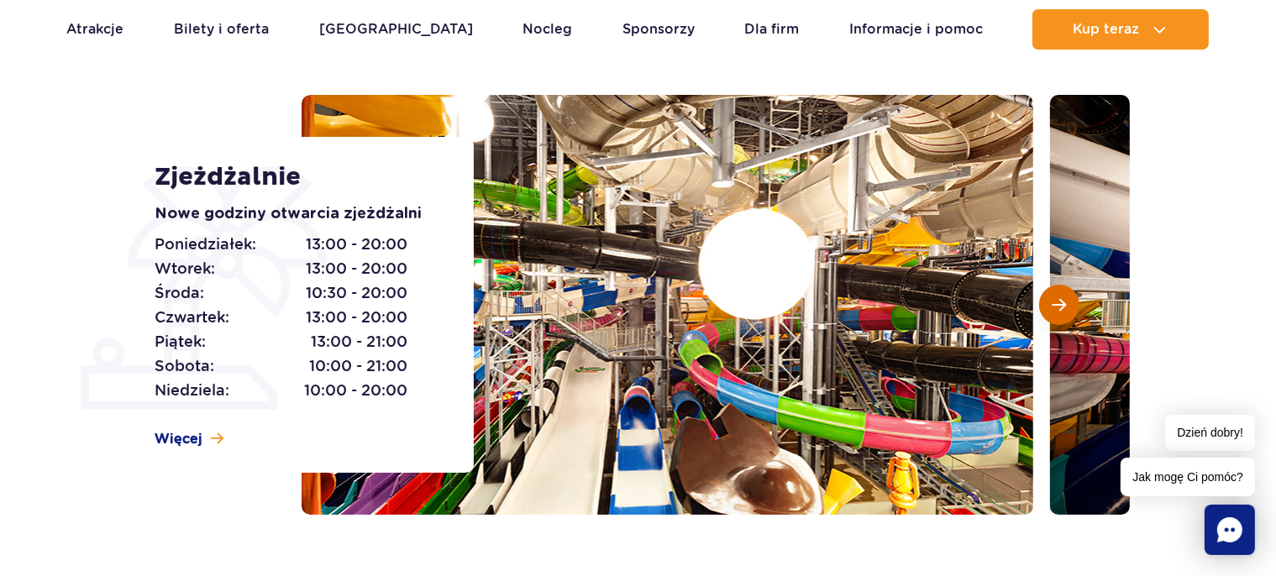
click at [1070, 308] on button "Następny slajd" at bounding box center [1059, 305] width 40 height 40
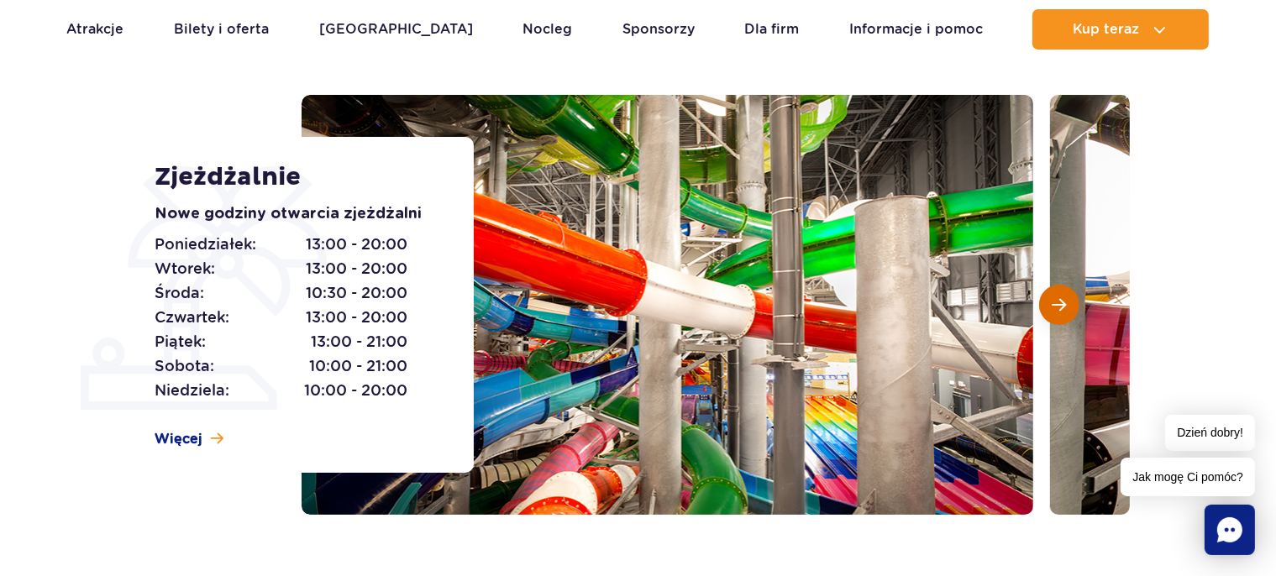
click at [1070, 308] on button "Następny slajd" at bounding box center [1059, 305] width 40 height 40
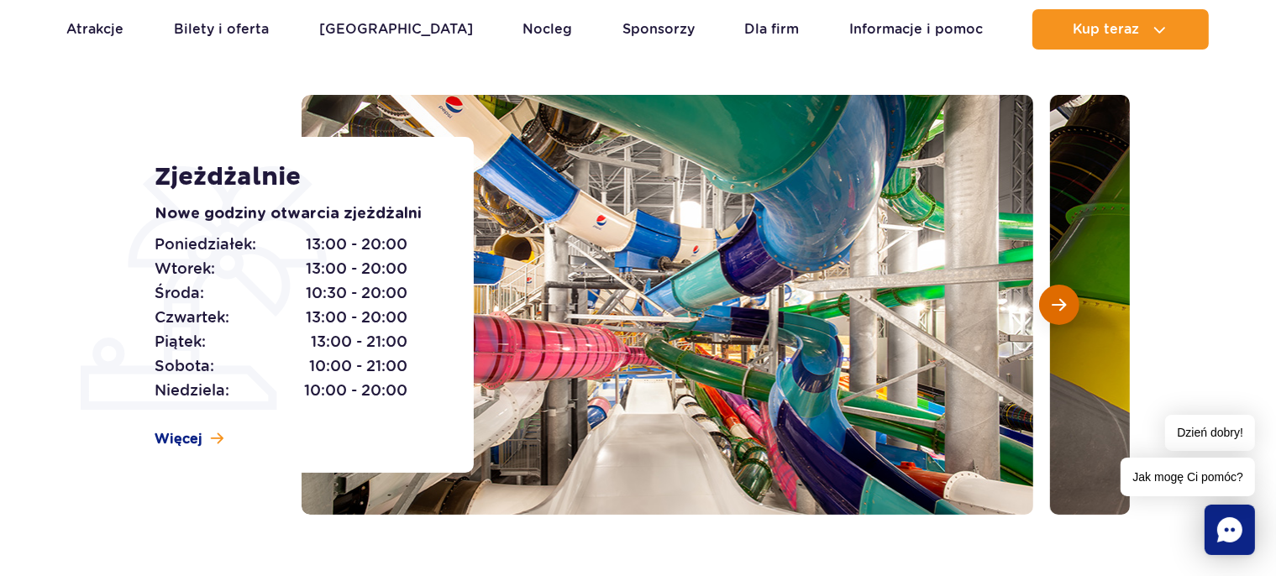
click at [1070, 308] on button "Następny slajd" at bounding box center [1059, 305] width 40 height 40
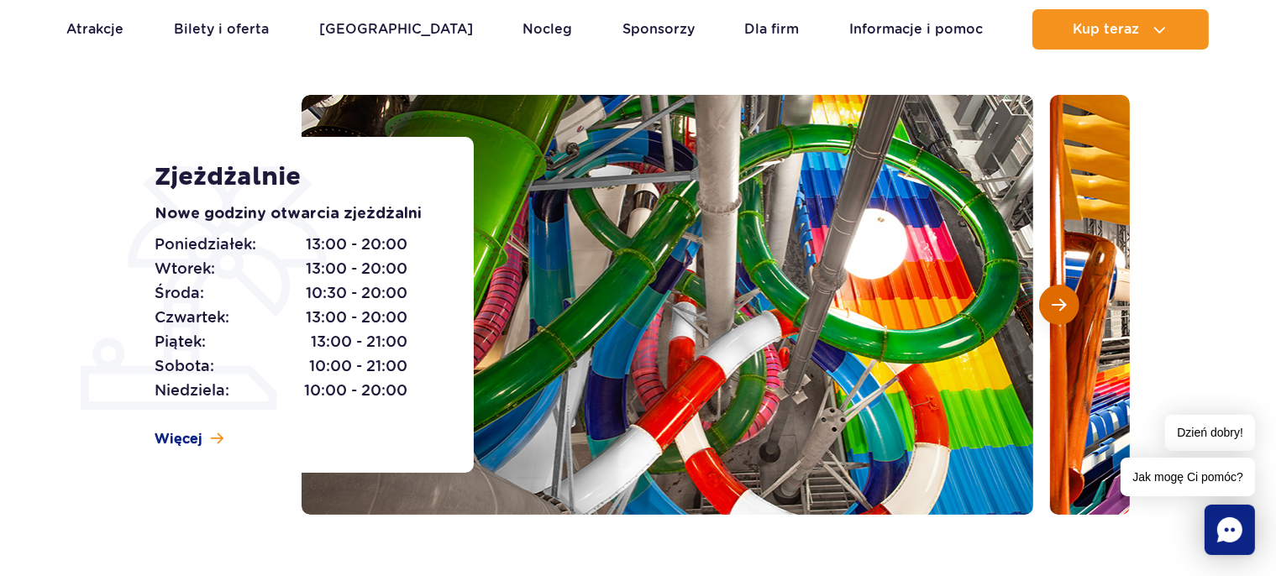
click at [1070, 308] on button "Następny slajd" at bounding box center [1059, 305] width 40 height 40
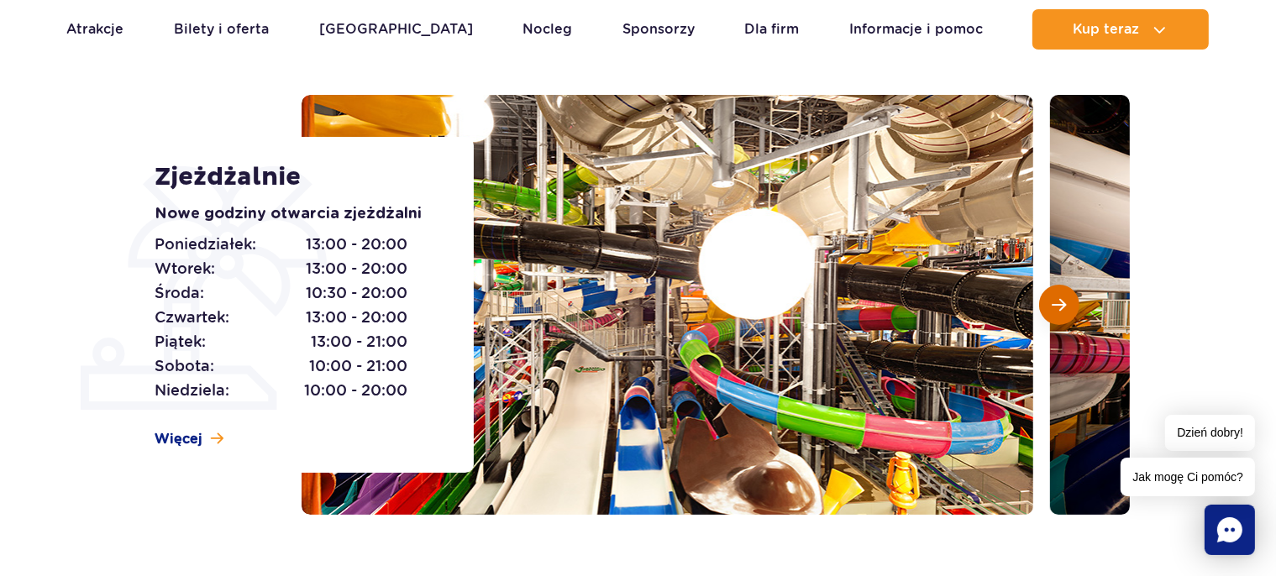
click at [1070, 308] on button "Następny slajd" at bounding box center [1059, 305] width 40 height 40
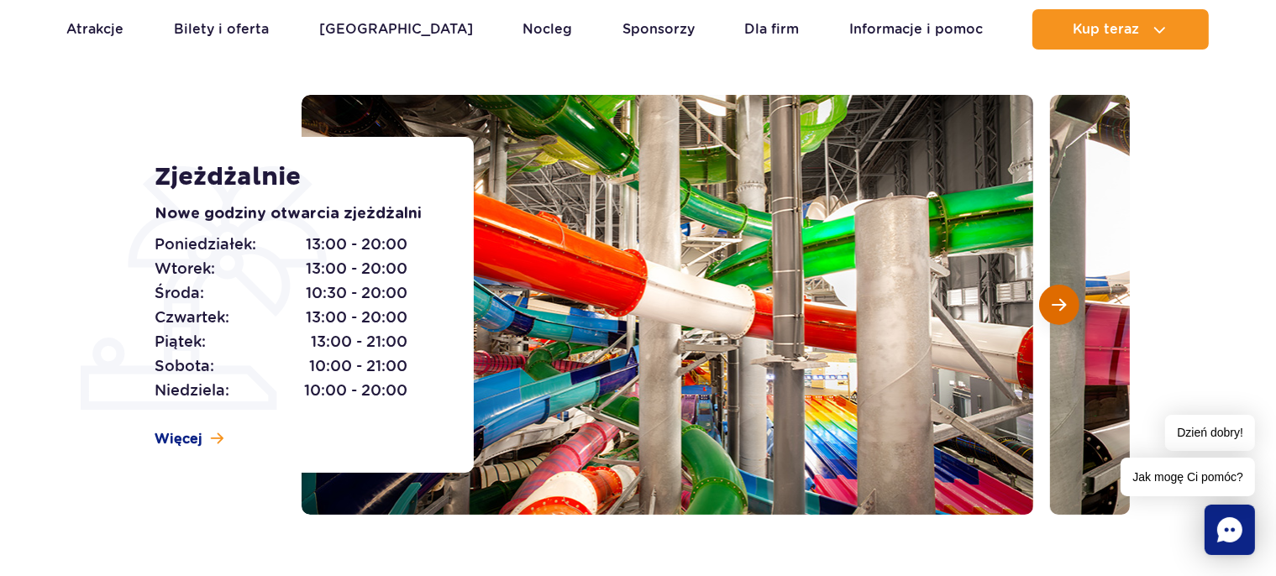
click at [1070, 308] on button "Następny slajd" at bounding box center [1059, 305] width 40 height 40
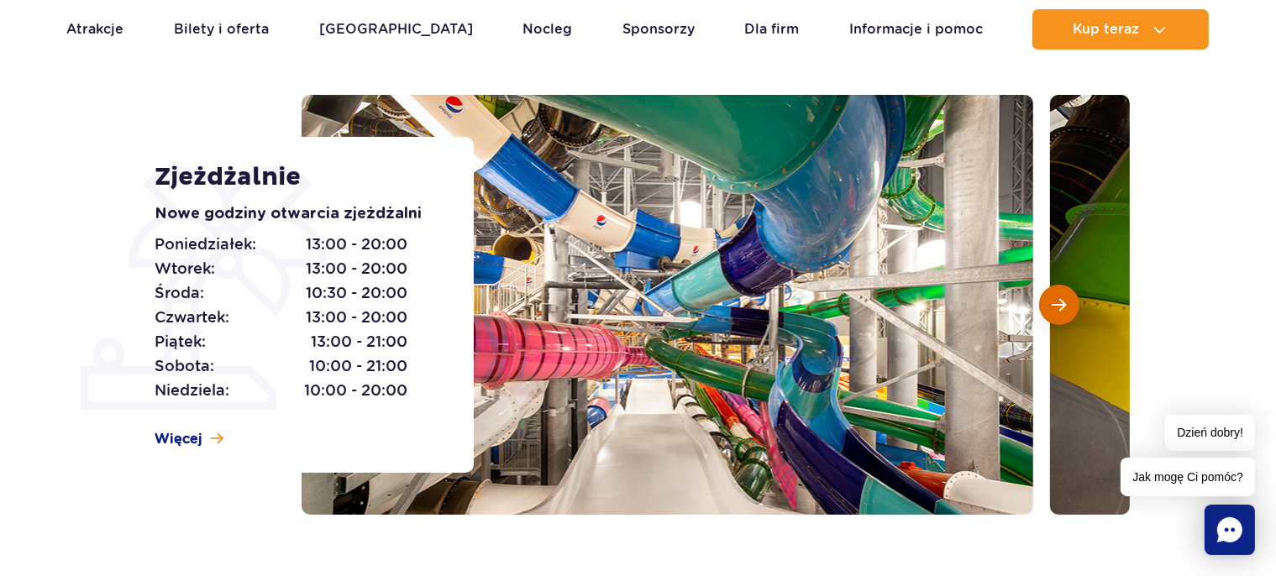
click at [1070, 308] on button "Następny slajd" at bounding box center [1059, 305] width 40 height 40
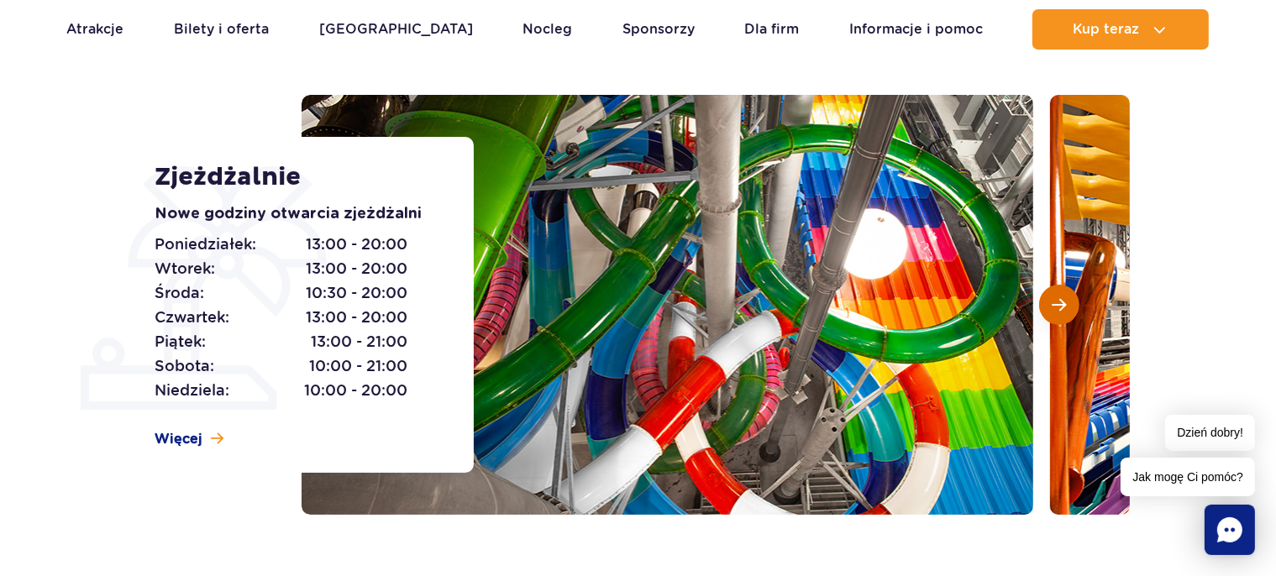
click at [1070, 308] on button "Następny slajd" at bounding box center [1059, 305] width 40 height 40
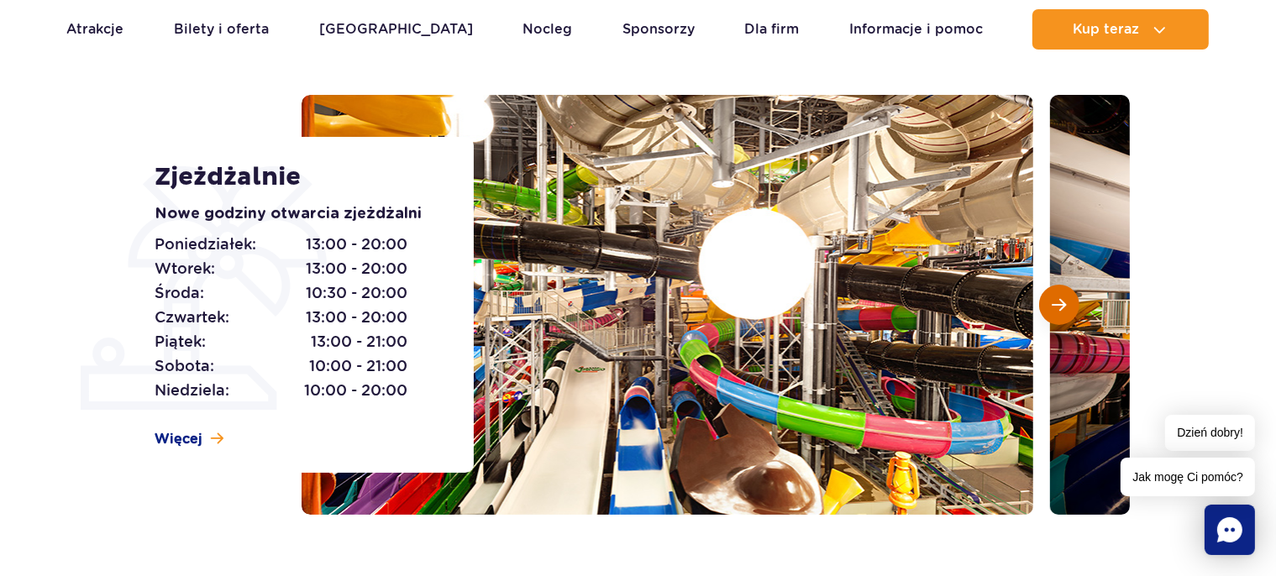
click at [1070, 308] on button "Następny slajd" at bounding box center [1059, 305] width 40 height 40
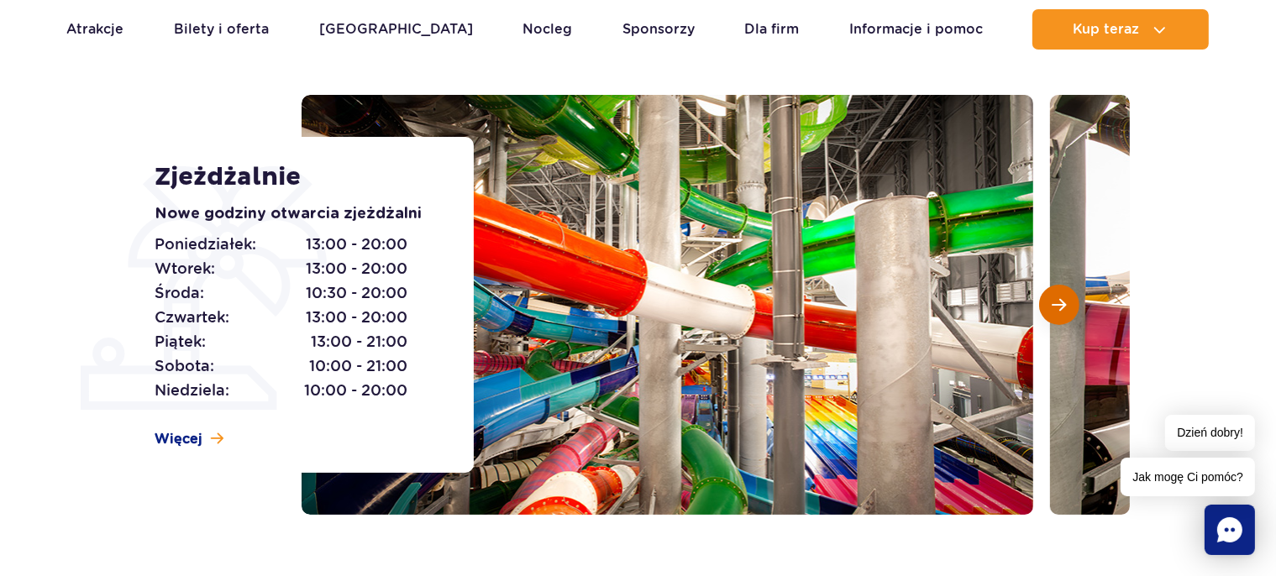
click at [1070, 308] on button "Następny slajd" at bounding box center [1059, 305] width 40 height 40
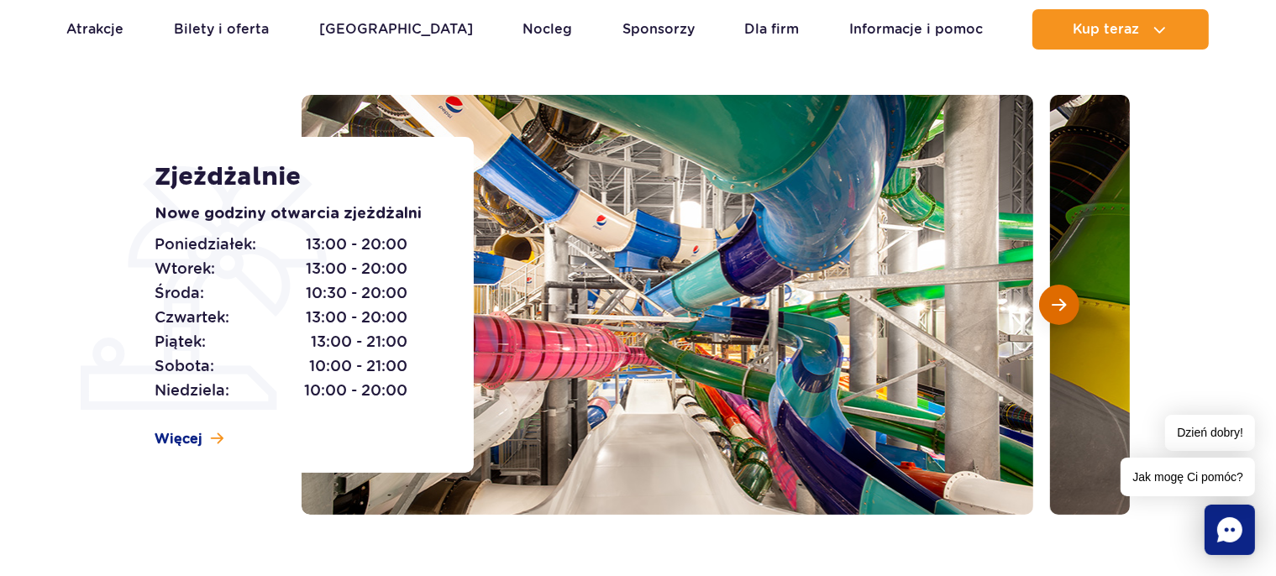
click at [1070, 308] on button "Następny slajd" at bounding box center [1059, 305] width 40 height 40
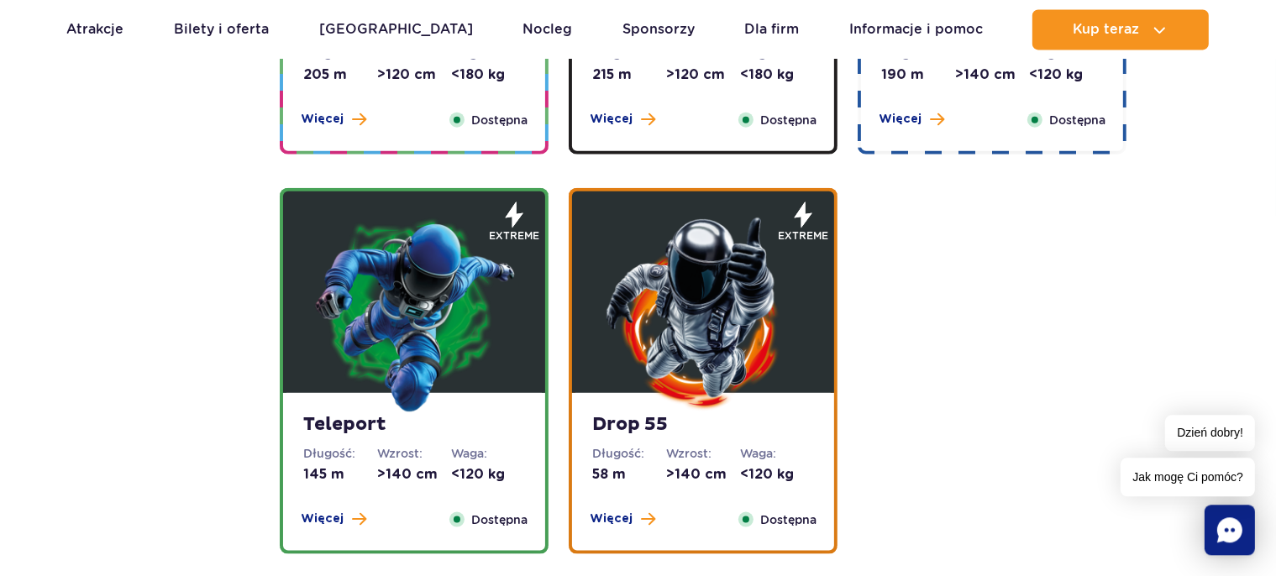
scroll to position [1863, 0]
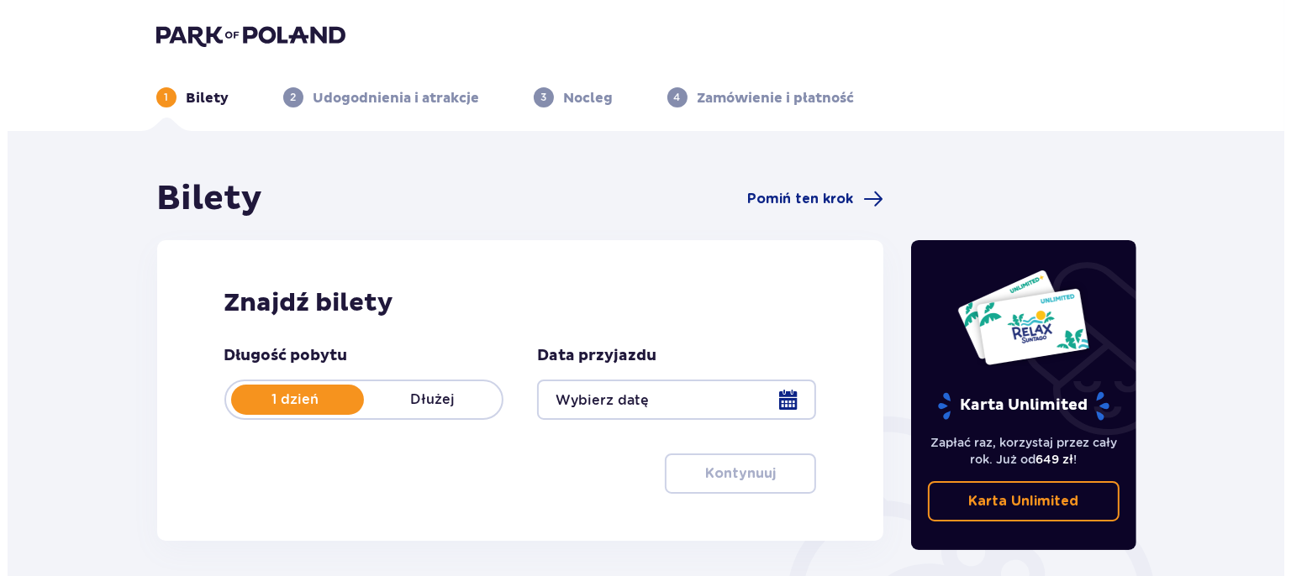
scroll to position [88, 0]
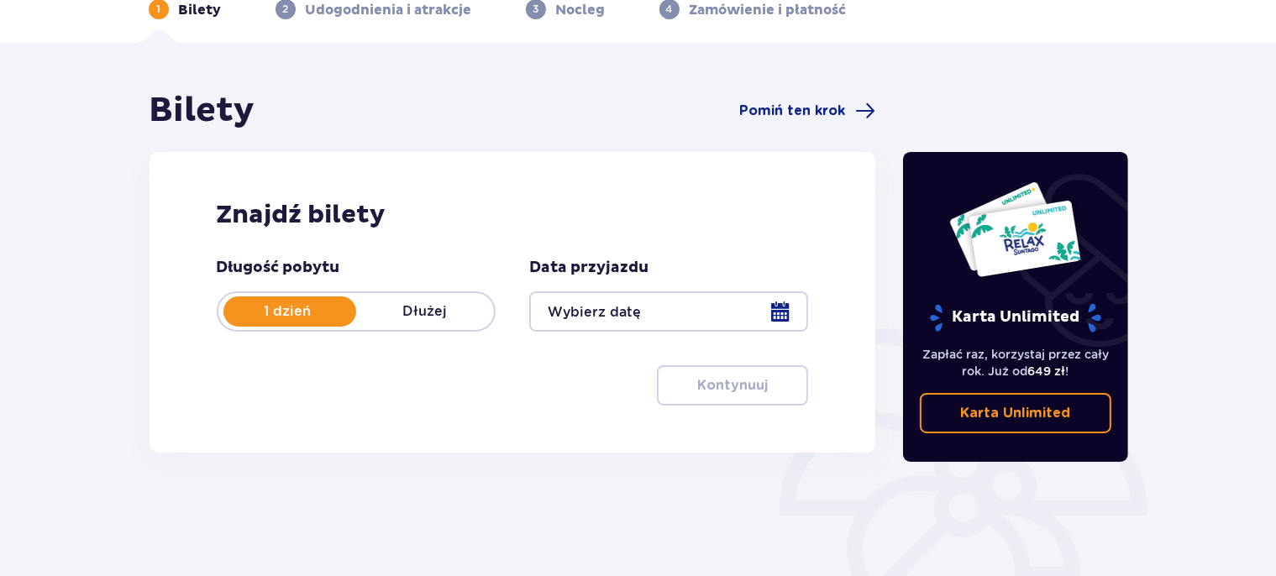
click at [632, 313] on div at bounding box center [668, 312] width 279 height 40
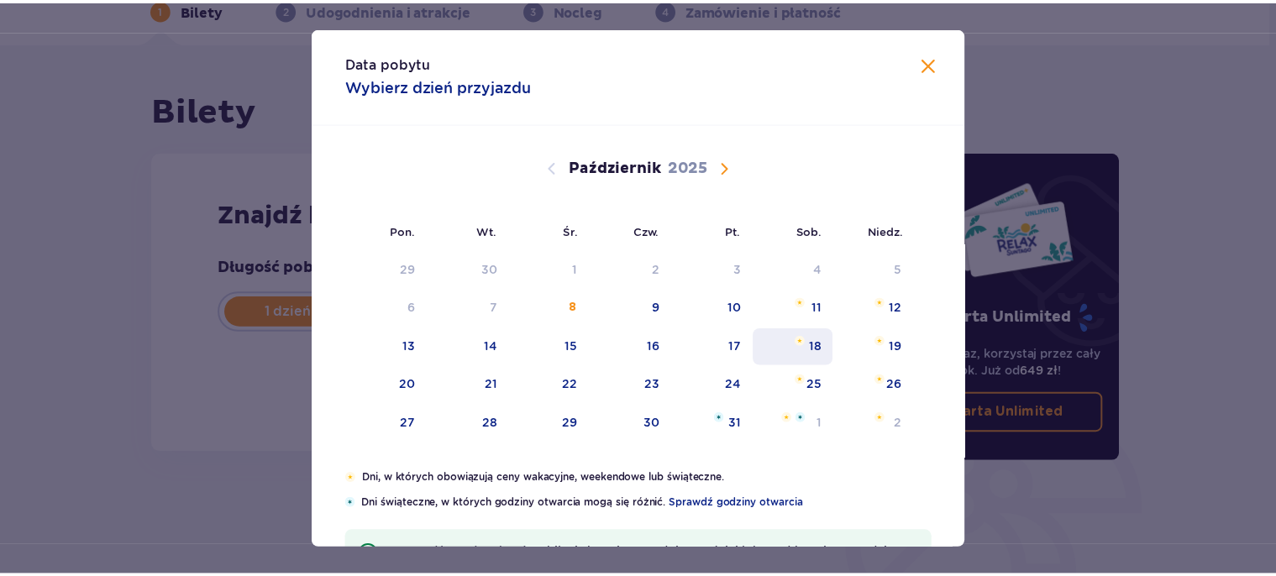
scroll to position [97, 0]
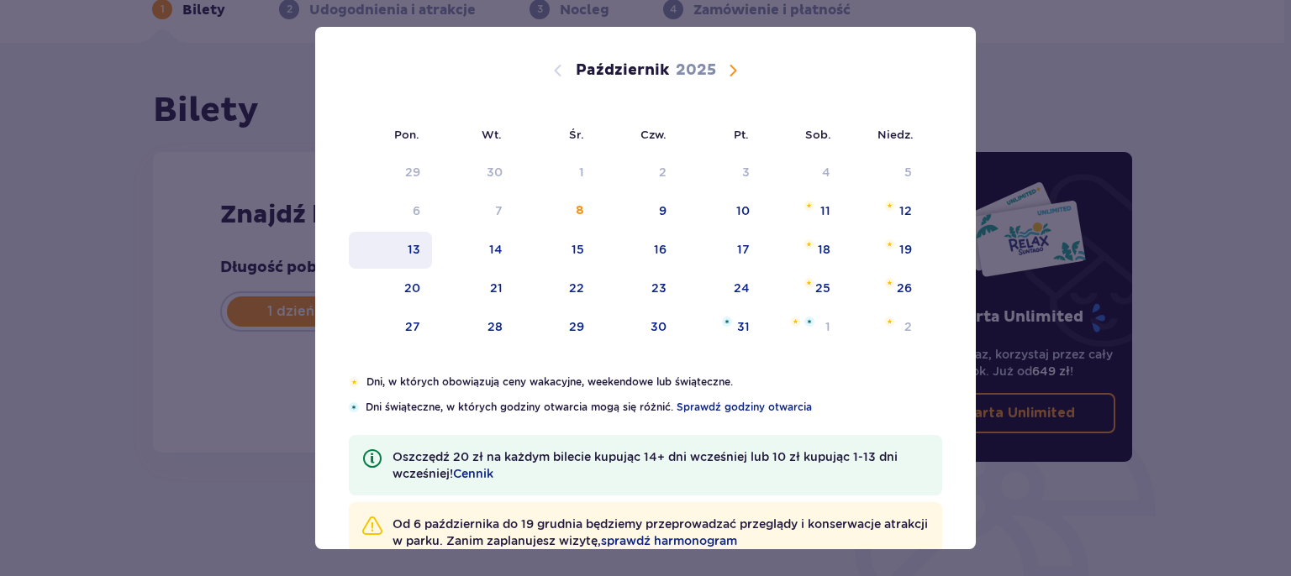
click at [410, 245] on div "13" at bounding box center [414, 249] width 13 height 17
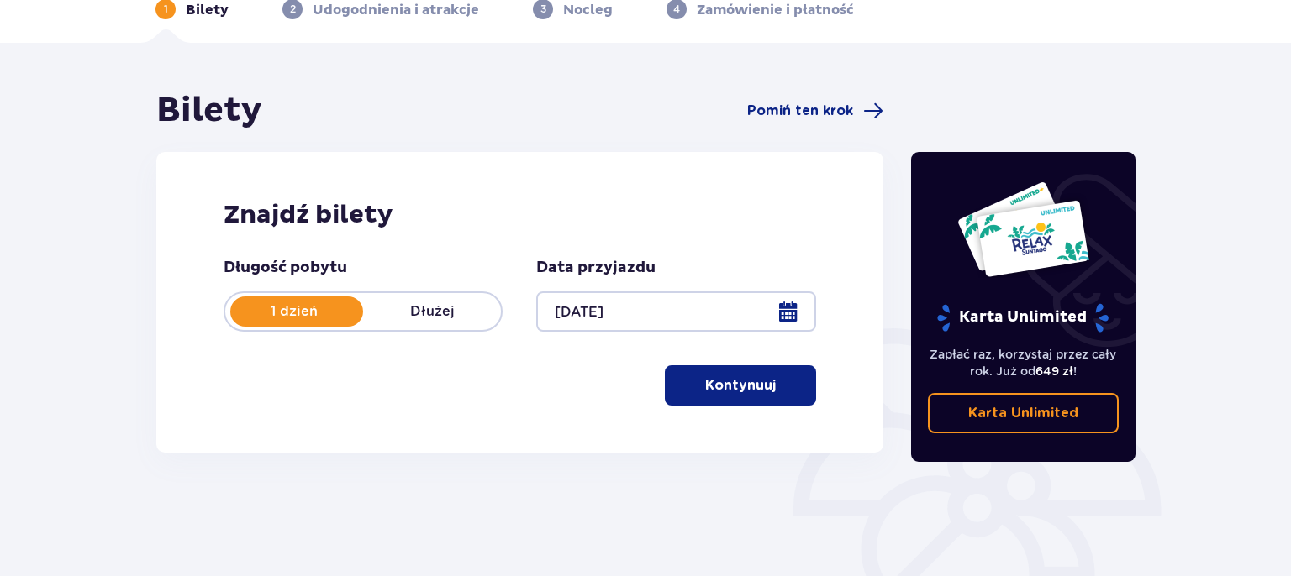
type input "[DATE]"
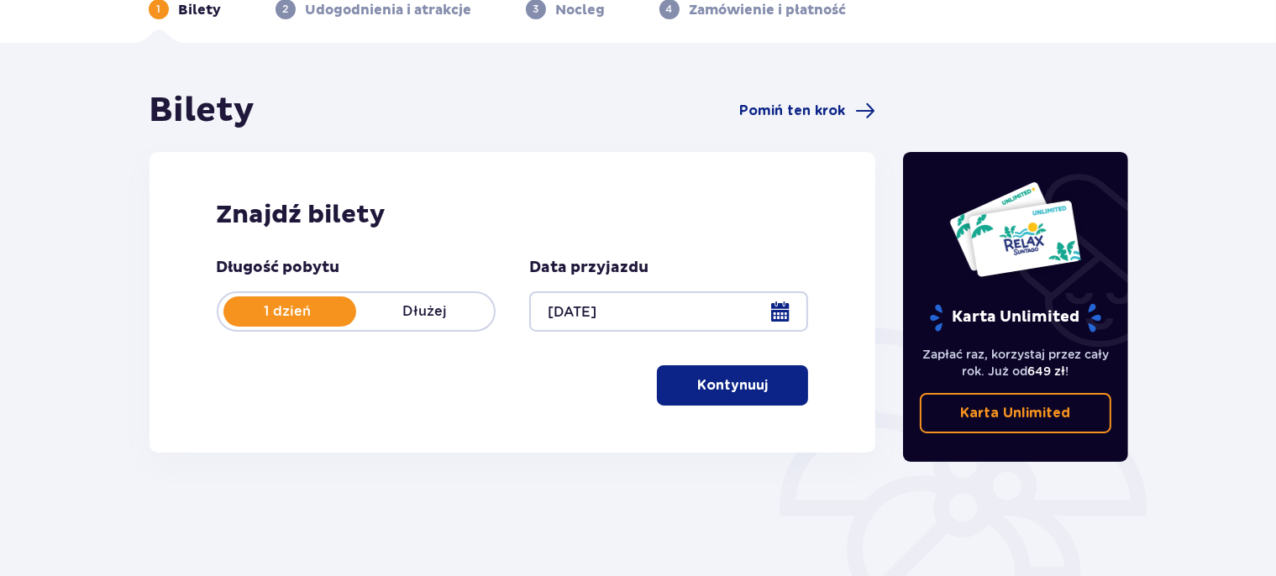
click at [732, 383] on p "Kontynuuj" at bounding box center [732, 385] width 71 height 18
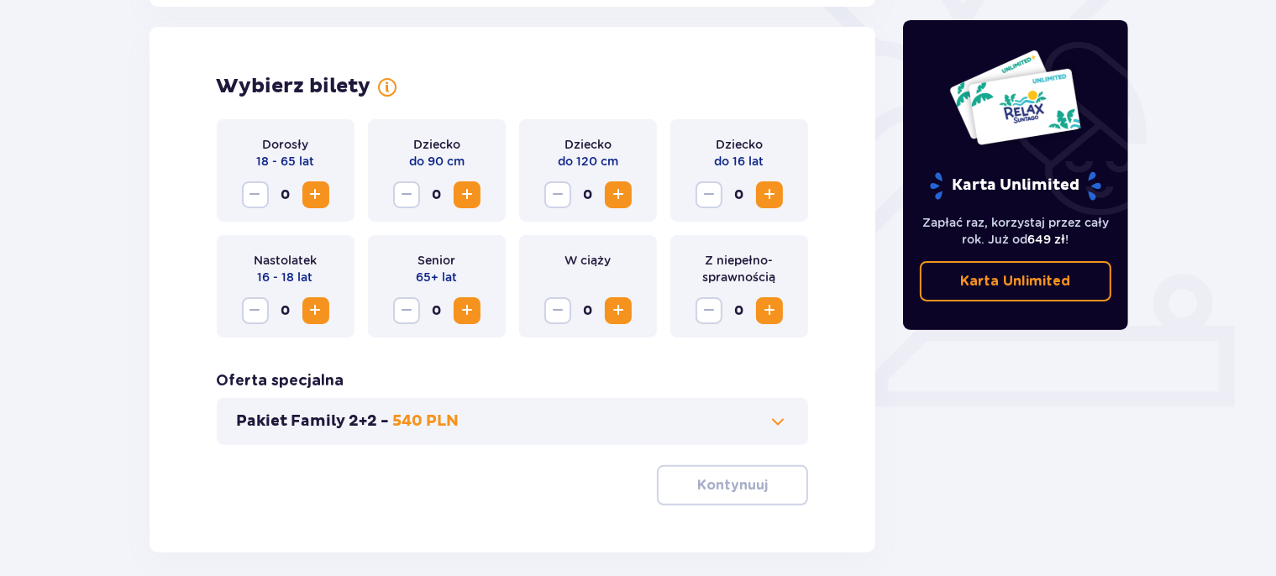
scroll to position [467, 0]
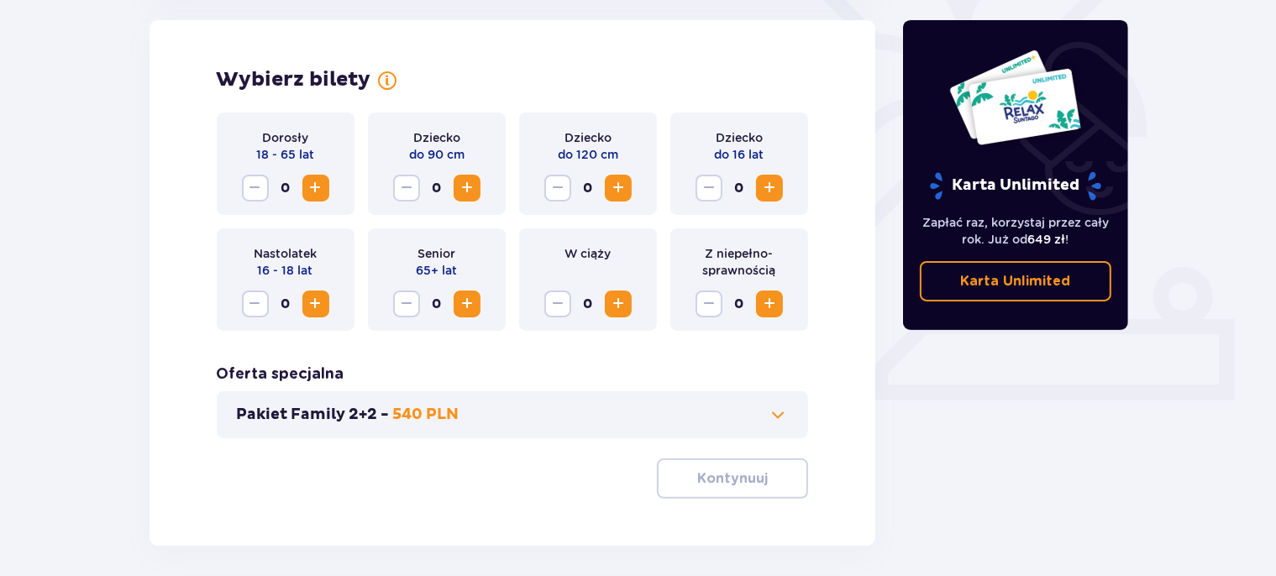
click at [312, 191] on span "Zwiększ" at bounding box center [316, 188] width 20 height 20
click at [757, 192] on button "Zwiększ" at bounding box center [769, 188] width 27 height 27
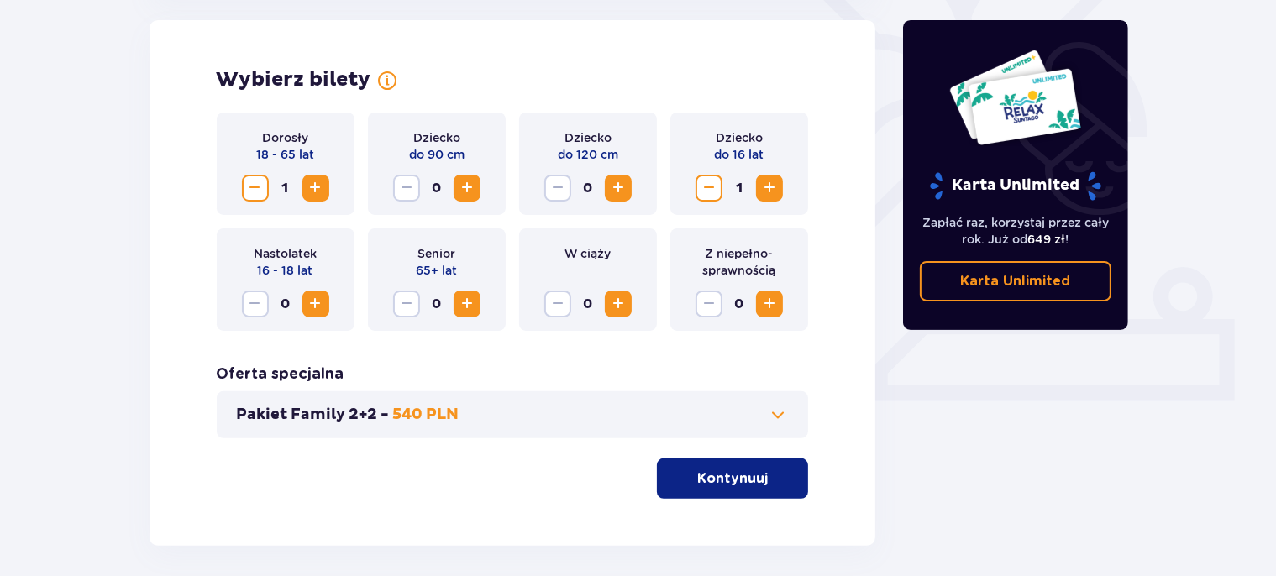
click at [757, 192] on button "Zwiększ" at bounding box center [769, 188] width 27 height 27
click at [459, 296] on span "Zwiększ" at bounding box center [467, 304] width 20 height 20
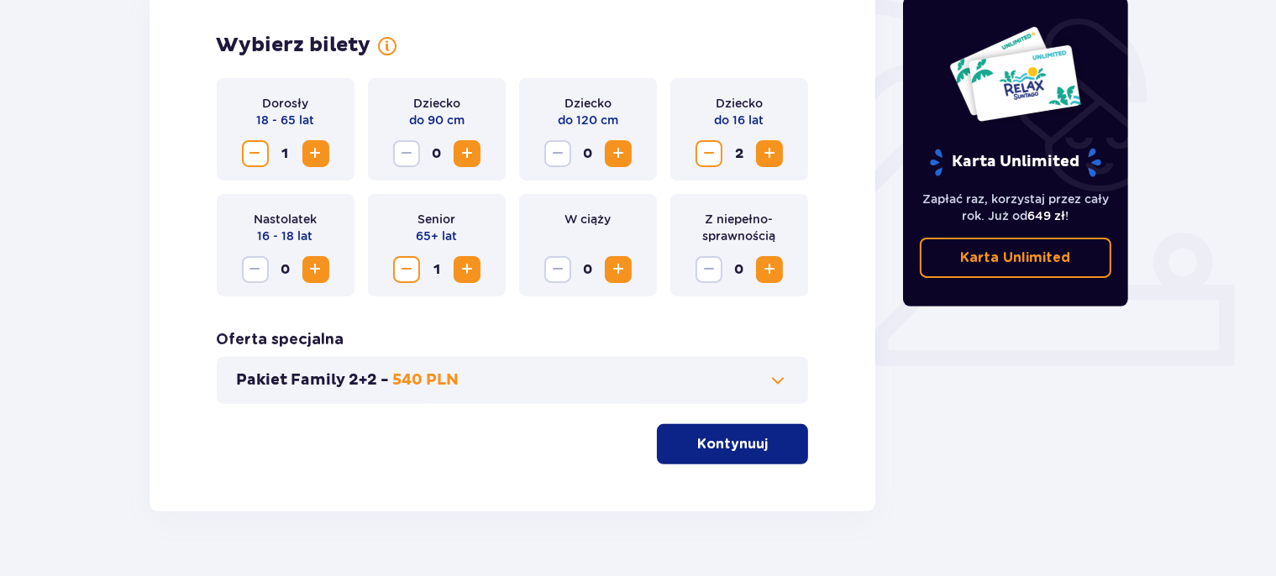
scroll to position [538, 0]
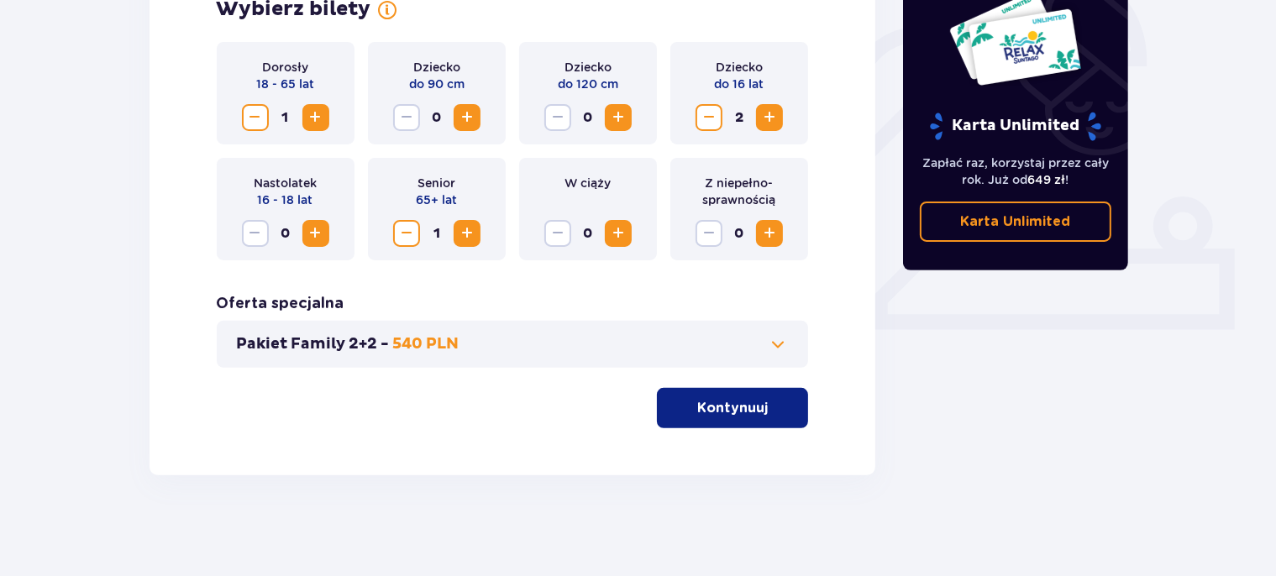
click at [834, 390] on div "Wybierz bilety Dorosły 18 - 65 lat 1 Dziecko do 90 cm 0 Dziecko do 120 cm 0 Dzi…" at bounding box center [513, 213] width 727 height 526
click at [761, 341] on button "Pakiet Family 2+2 - 540 PLN" at bounding box center [513, 344] width 552 height 20
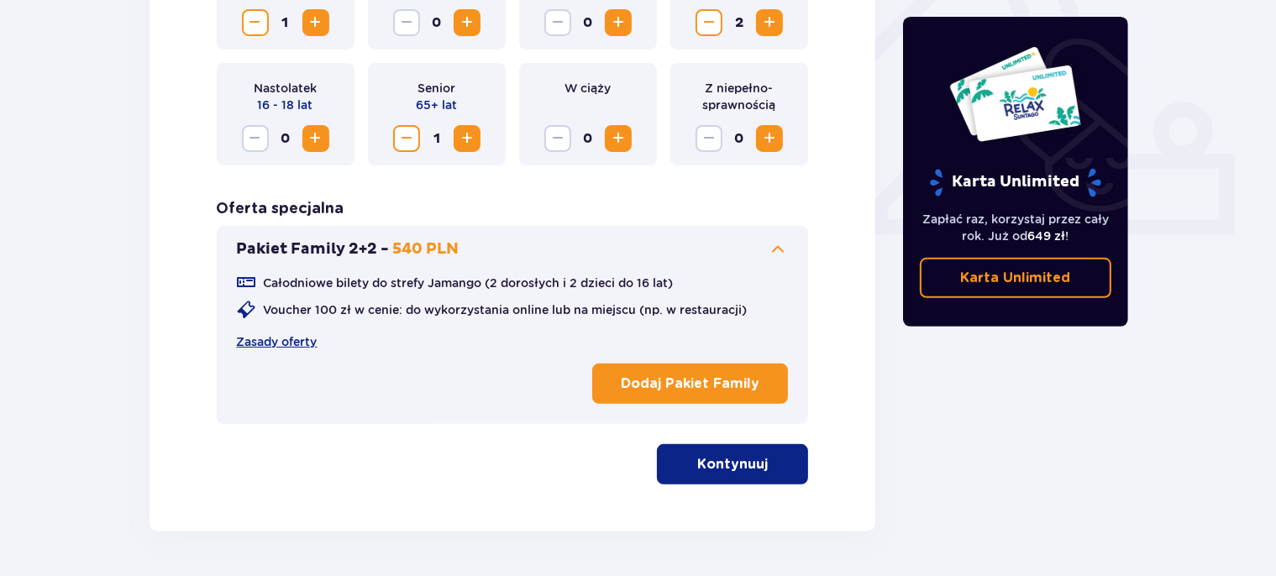
scroll to position [644, 0]
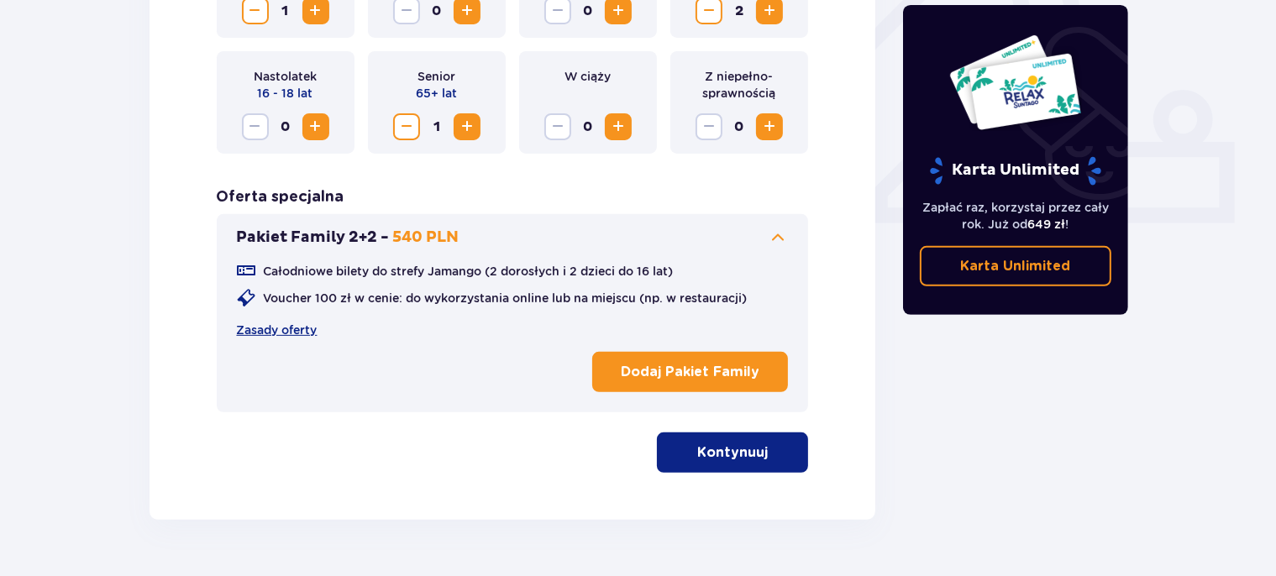
click at [781, 239] on span at bounding box center [778, 238] width 20 height 20
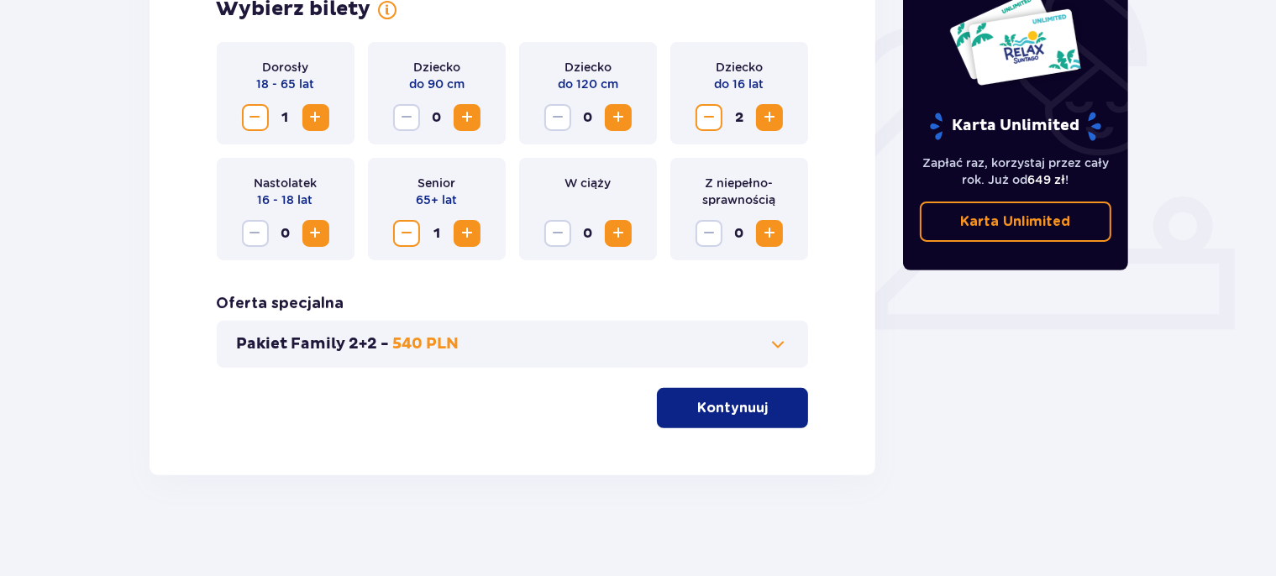
scroll to position [538, 0]
click at [474, 233] on span "Zwiększ" at bounding box center [467, 234] width 20 height 20
click at [409, 236] on span "Zmniejsz" at bounding box center [407, 234] width 20 height 20
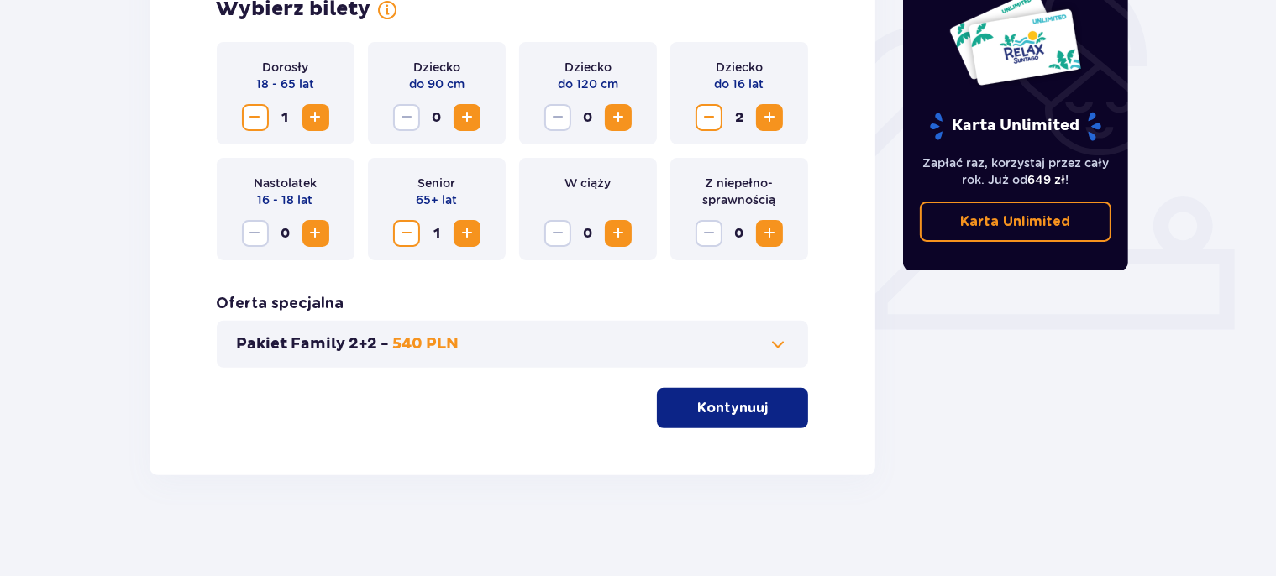
click at [402, 232] on span "Zmniejsz" at bounding box center [407, 234] width 20 height 20
click at [460, 233] on span "Zwiększ" at bounding box center [467, 234] width 20 height 20
click at [765, 355] on div "Pakiet Family 2+2 - 540 PLN" at bounding box center [513, 344] width 592 height 47
click at [786, 348] on span at bounding box center [778, 344] width 20 height 20
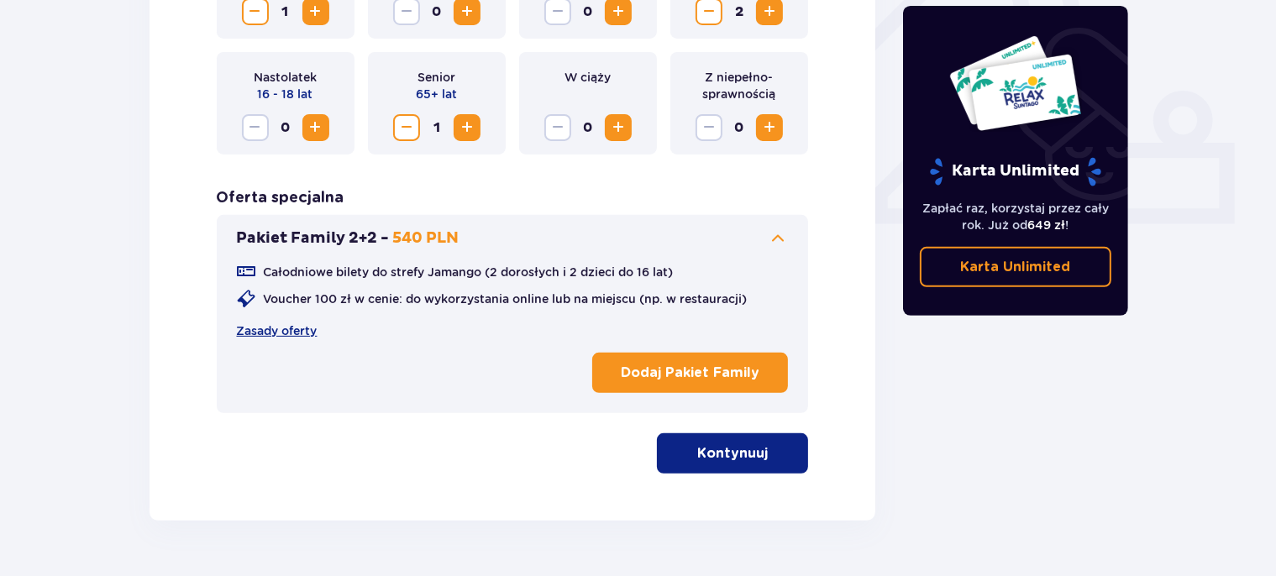
scroll to position [644, 0]
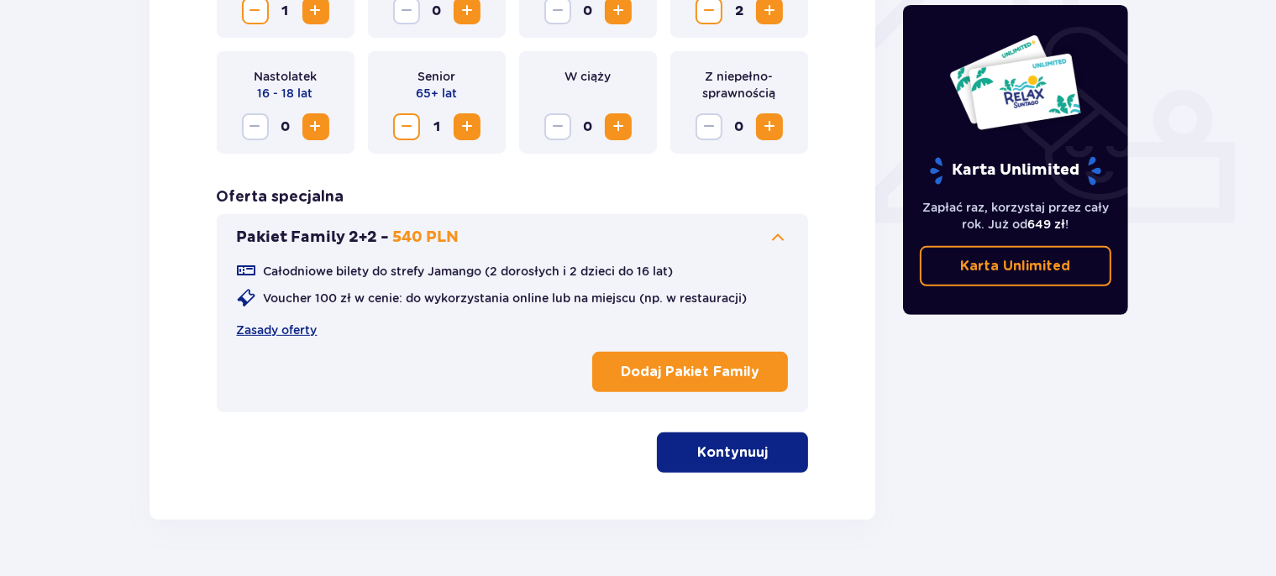
click at [780, 240] on span at bounding box center [778, 238] width 20 height 20
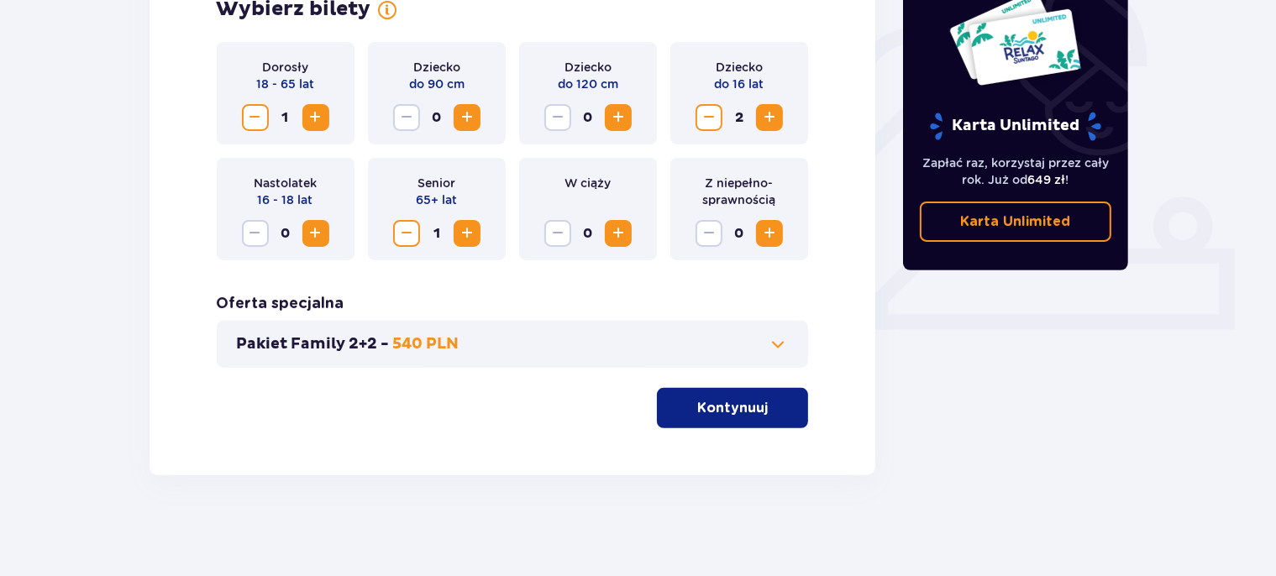
click at [758, 407] on button "Kontynuuj" at bounding box center [732, 408] width 151 height 40
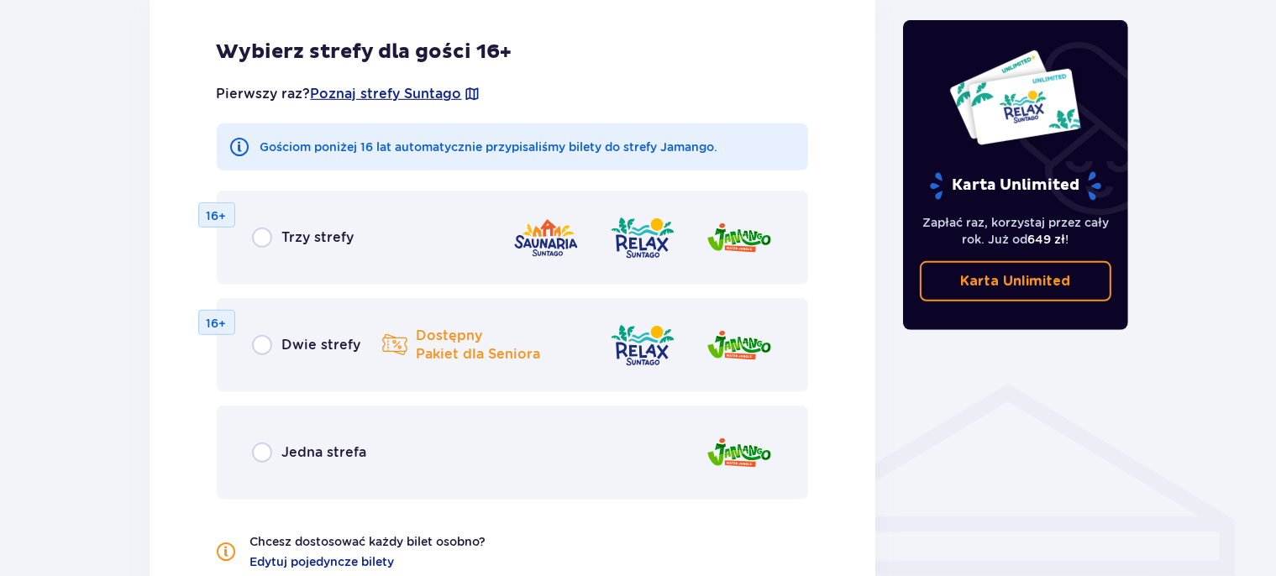
scroll to position [1022, 0]
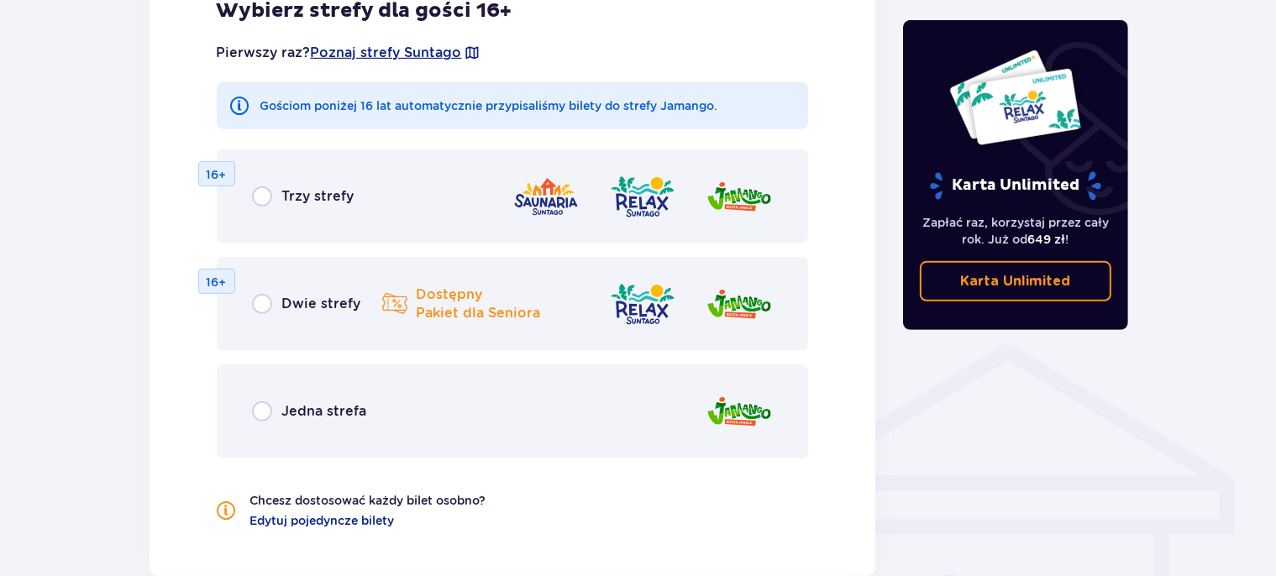
click at [264, 405] on input "radio" at bounding box center [262, 412] width 20 height 20
radio input "true"
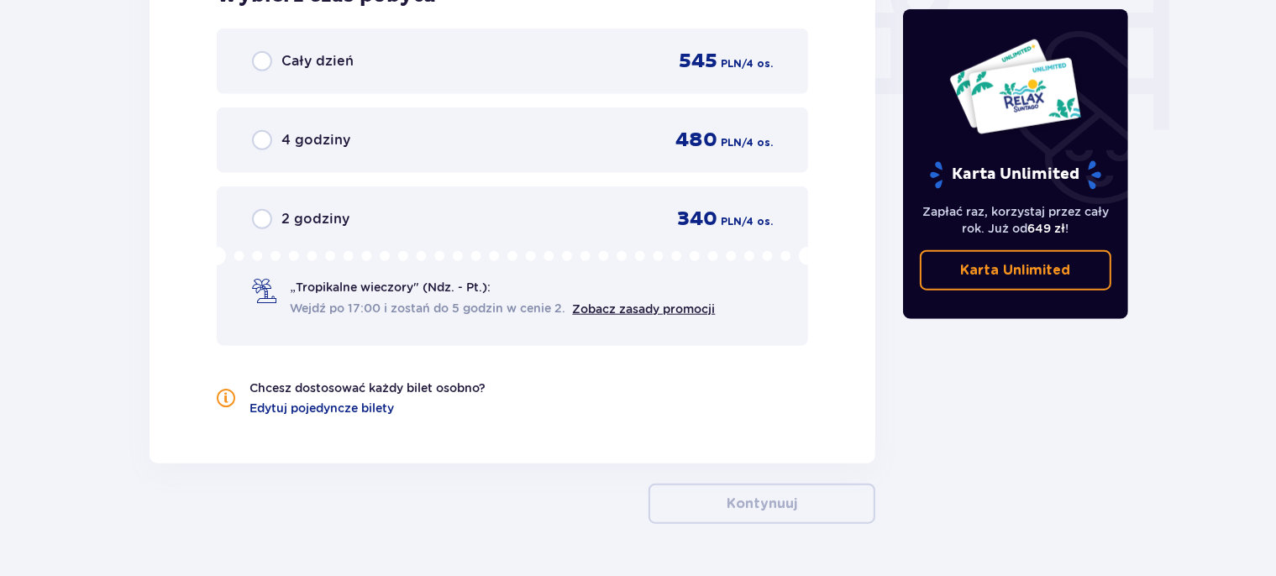
scroll to position [1640, 0]
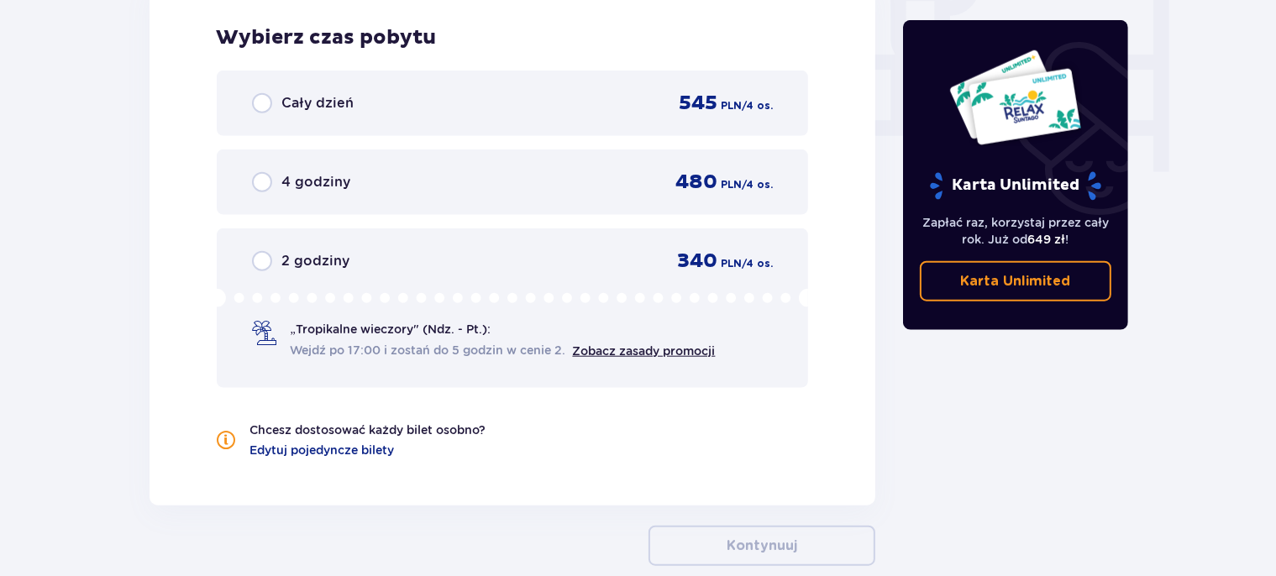
click at [266, 103] on input "radio" at bounding box center [262, 103] width 20 height 20
radio input "true"
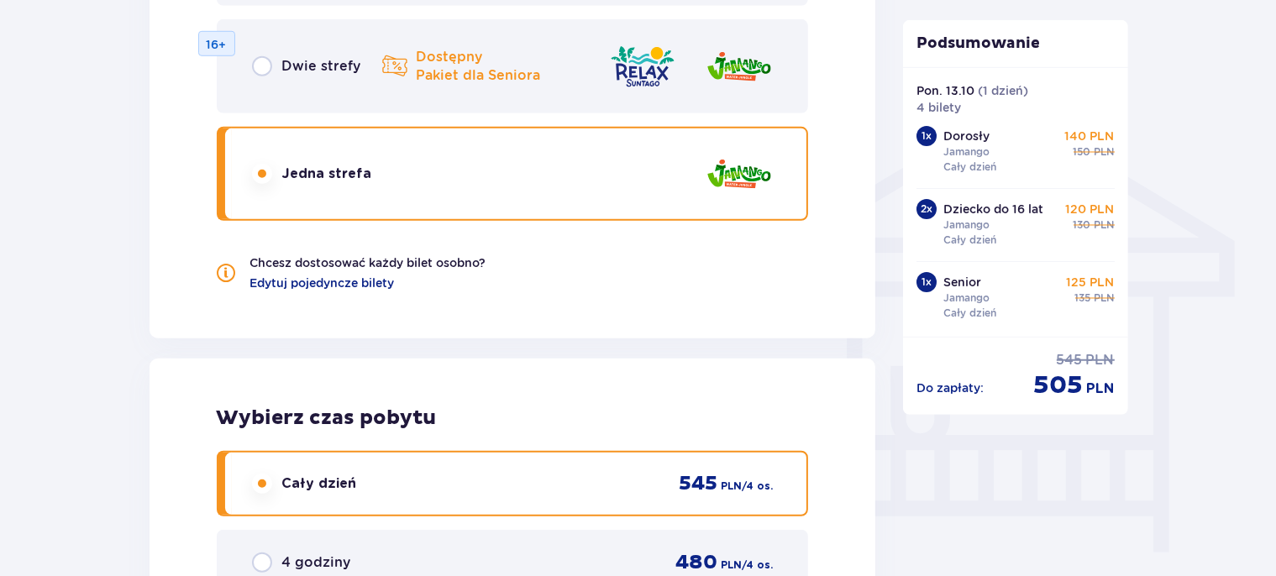
scroll to position [1202, 0]
